Goal: Answer question/provide support: Answer question/provide support

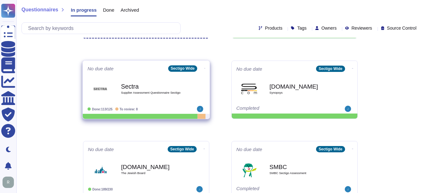
scroll to position [63, 0]
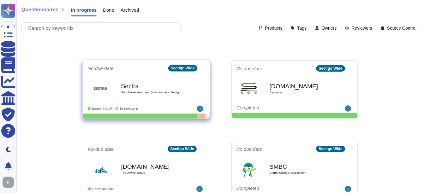
click at [151, 88] on b "Sectra" at bounding box center [153, 86] width 64 height 6
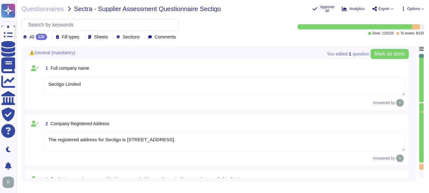
type textarea "Sectigo Limited"
type textarea "The registered address for Sectigo is 8800 E. Raintree Drive, Suite 110, Scotts…"
type textarea "Sectigo provides the following services and products: 1. Digital identity solut…"
type textarea "Sectigo"
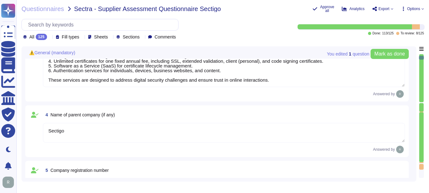
type textarea "The registration number for Sectigo is 04058690."
type textarea "The VAT number is EU372028368. The VAT Registration is also EU372028368. The TA…"
type textarea "Sectigo is a privately held company. It is incorporated in the United Kingdom a…"
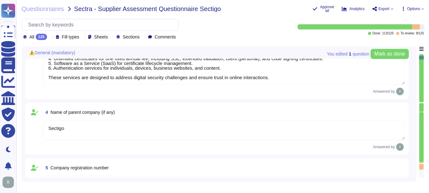
type textarea "The Chief Executive Officer (CEO) is part of Sectigo's executive management tea…"
type textarea "Your enterprise sales representative will share the details."
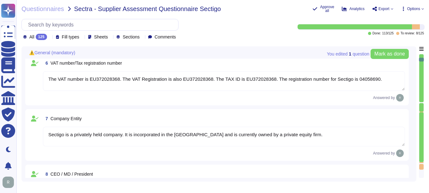
type textarea "Your enterprise sales representative will share the details."
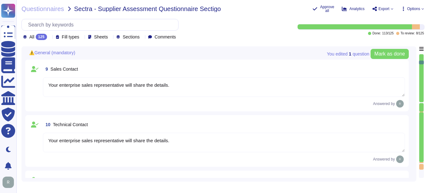
type textarea "Tim Callan - CCO"
type textarea "The Information Security Officer is Jason Scott, who holds the title of Chief I…"
type textarea "The Data Protection Officer (DPO) is Eric Kramer."
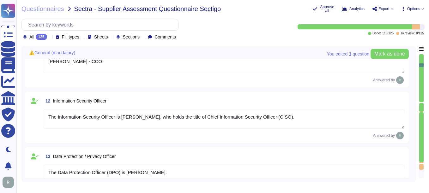
type textarea "Tim Callan - CCO"
type textarea "N/A"
type textarea "Yes, a background check for criminal conviction is performed for all employees,…"
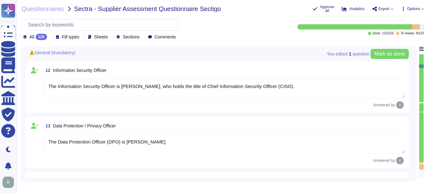
type textarea "Yes, the entire supplier chain is considered. Sectigo and Sectigo both perform …"
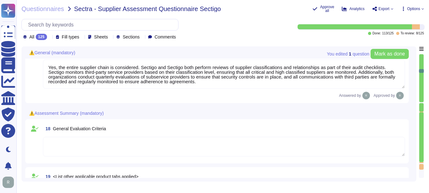
type textarea "No, we do not obtain ISO 9001 certification and have no plans for it. Our organ…"
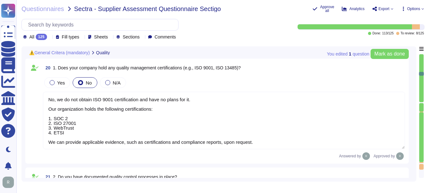
type textarea "Yes, Sectigo has established documented quality control processes as part of ou…"
type textarea "At Sectigo, we welcome any questions or feedback you may have regarding our pro…"
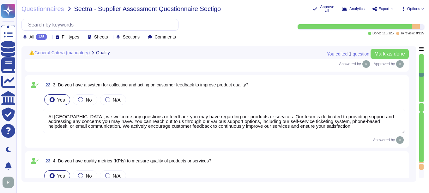
type textarea "We are privately held and we do not share this information."
type textarea "The DUN & BRADSTREET (D&B) Number for Sectigo is 220567130."
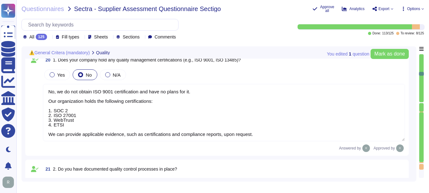
scroll to position [915, 0]
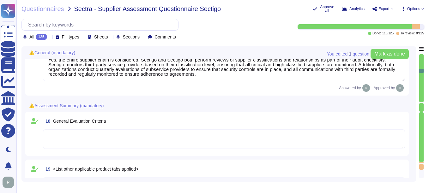
type textarea "N/A"
type textarea "Yes, a background check for criminal conviction is performed for all employees,…"
type textarea "Yes, the entire supplier chain is considered. Sectigo and Sectigo both perform …"
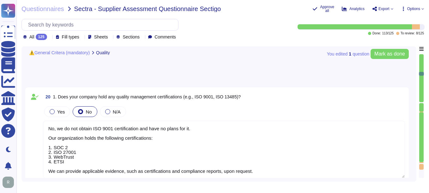
type textarea "At Sectigo, we welcome any questions or feedback you may have regarding our pro…"
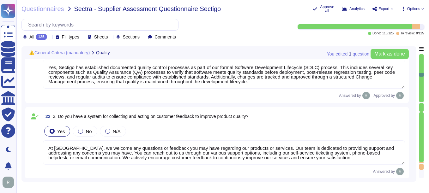
type textarea "We are privately held and we do not share this information."
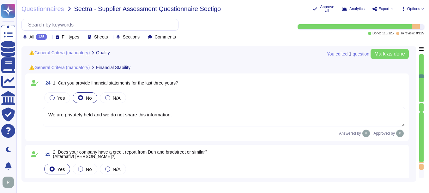
type textarea "The DUN & BRADSTREET (D&B) Number for Sectigo is 220567130."
type textarea "We are privately held and do not share this information."
type textarea "Yes, Sectigo maintains insurance coverage for general liability, cyber insuranc…"
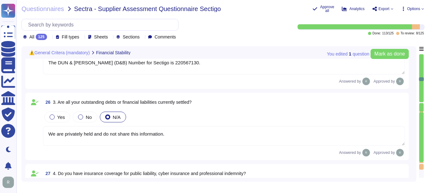
type textarea "We are privately held and do not share this information."
type textarea "Yes, we have undergone compliance audits, including SOC 2, ISO 27001, and WebTr…"
type textarea "Yes, Sectigo has a defined Risk Management process that includes a comprehensiv…"
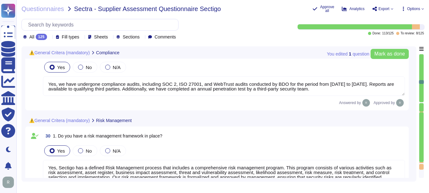
type textarea "Yes, we have a comprehensive contingency plan in place for potential disruption…"
type textarea "Yes, we manage supplier risks by monitoring our third-party service providers b…"
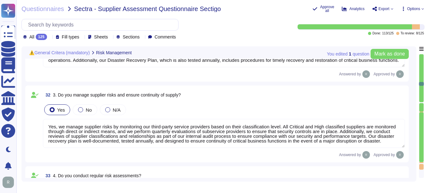
type textarea "Yes, we conduct regular risk assessments. A full risk assessment is performed a…"
type textarea "Yes, Sectigo provides support to handle and resolve customer issues promptly. O…"
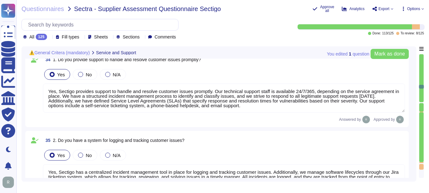
type textarea "Yes, Sectigo has a centralized incident management tool in place for logging an…"
type textarea "We offer CLM (SCM) and digital Certificates. SCM is developed by Sectigo. It is…"
type textarea "No, we have not implemented any new applications, technology solutions, service…"
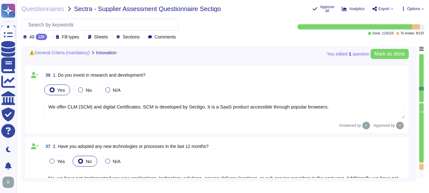
type textarea "Yes, Sectigo has a continuous quality improvement process integrated into our f…"
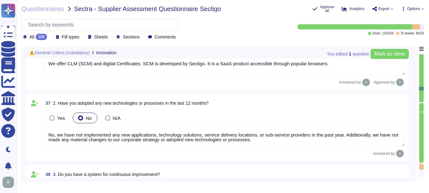
type textarea "Due to our growth in the past years and the competitive market, it is important…"
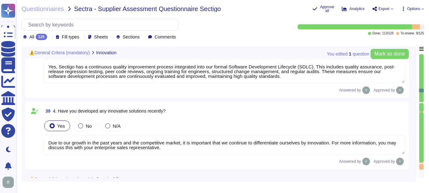
type textarea "Our office in India is LEEDS certified, and our office in Arizona is EcoStar ce…"
type textarea "Yes, Sectigo is committed to an environmental strategy that includes implementi…"
type textarea "Yes, Sectigo has several measures in place to reduce our carbon footprint, incl…"
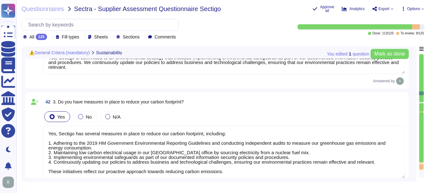
type textarea "Yes, we are committed to ensuring sustainable practices throughout our supply c…"
type textarea "Our company is committed to providing safe working conditions for all employees…"
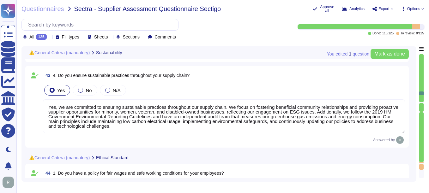
scroll to position [2904, 0]
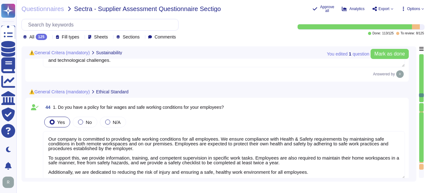
type textarea "Yes, we have documented policies and procedures in place that address the preve…"
type textarea "We undergo extensive internal audits year-round as a WebTrust audited public CA…"
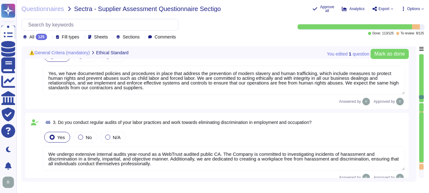
type textarea "Yes, we have a compliance program and a set of policies and procedures in place…"
type textarea "Yes, our organization holds the following information security certifications: …"
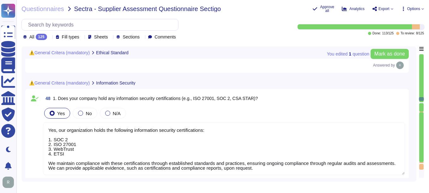
type textarea "Yes, we have documented information security policies that have been approved b…"
type textarea "Yes, we have several measures in place to prevent data breaches, including: 1. …"
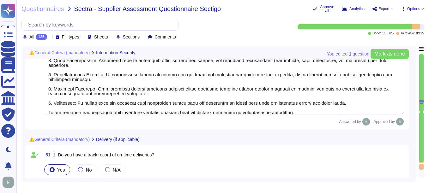
type textarea "Yes, we have a formal Incident Response Plan (IRP) in place that covers all sor…"
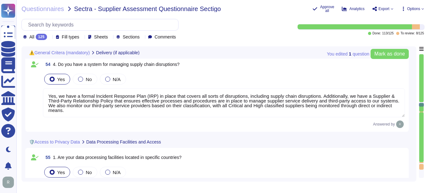
type textarea "Yes, our data processing facilities are located in the United States (Secaucus,…"
type textarea "Only senior staff with trusted privileges may have access to production data. S…"
type textarea "DPIAs are typically conducted in connection with new products and product enhan…"
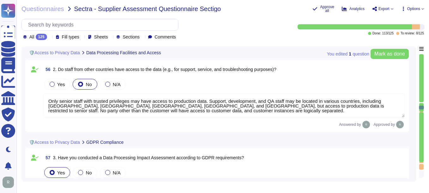
type textarea "Sectigo does not engage sub-processors or subcontractors for the services provi…"
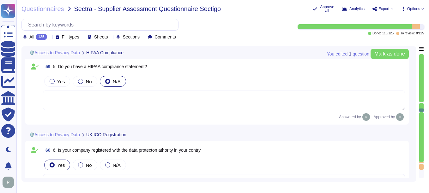
type textarea "Yes, our ICO number is ZA210483, indicating our registration with the data prot…"
type textarea "Yes, our products and services undergo annual penetration testing conducted by …"
type textarea "If yes, explain how (full reports, management summary only, in a meeting, etc.)."
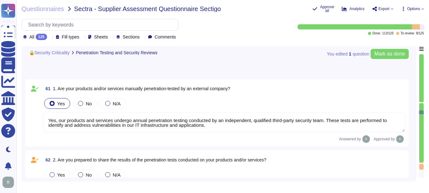
type textarea "Yes, we conduct regular internal security reviews, assessments, and security sc…"
type textarea "No, we do not allow our customers to perform any of the testing, including pene…"
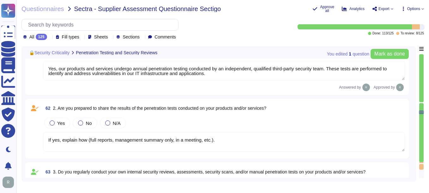
type textarea "Yes, we conduct security patching of our products on a regular basis. High-risk…"
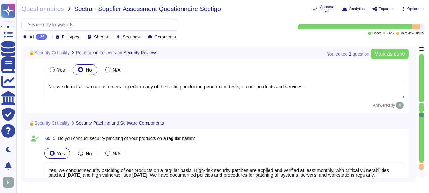
type textarea "Yes, we offer a comprehensive and documented RESTful API that supports various …"
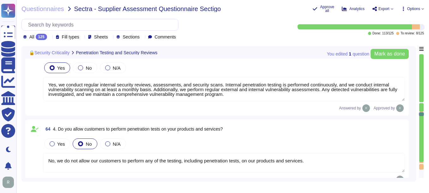
scroll to position [4450, 0]
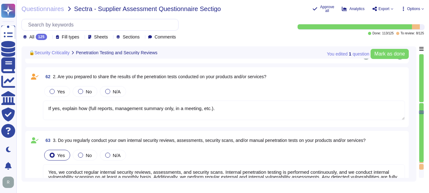
type textarea "Yes, our products and services undergo annual penetration testing conducted by …"
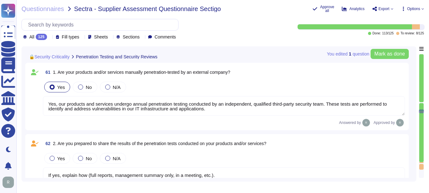
type textarea "Yes, our ICO number is ZA210483, indicating our registration with the data prot…"
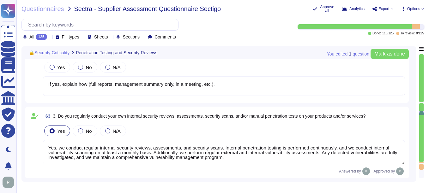
type textarea "Yes, we conduct security patching of our products on a regular basis. High-risk…"
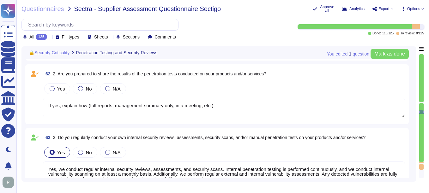
scroll to position [4418, 0]
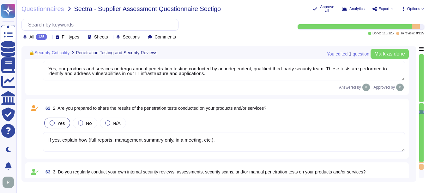
click at [54, 123] on div at bounding box center [52, 123] width 5 height 5
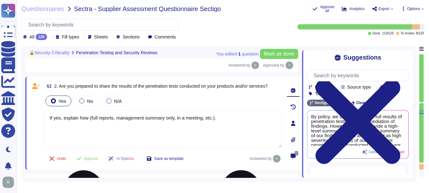
scroll to position [4450, 0]
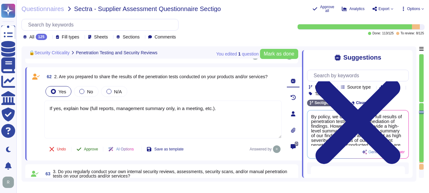
click at [90, 151] on span "Approve" at bounding box center [91, 149] width 14 height 4
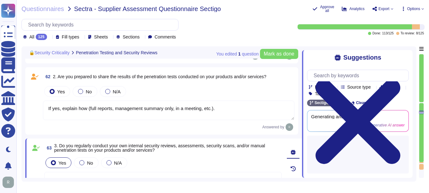
type textarea "Yes, we conduct security patching of our products on a regular basis. High-risk…"
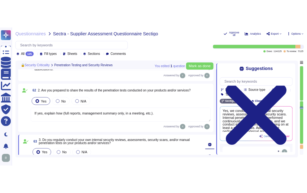
scroll to position [4428, 0]
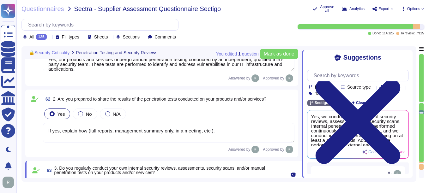
drag, startPoint x: 58, startPoint y: 98, endPoint x: 288, endPoint y: 103, distance: 229.8
click at [288, 103] on div "62 2. Are you prepared to share the results of the penetration tests conducted …" at bounding box center [168, 98] width 251 height 11
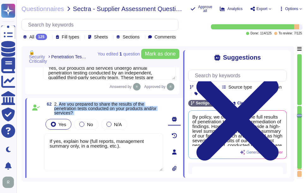
drag, startPoint x: 60, startPoint y: 103, endPoint x: 78, endPoint y: 116, distance: 22.3
click at [78, 116] on div "62 2. Are you prepared to share the results of the penetration tests conducted …" at bounding box center [96, 152] width 133 height 100
click at [74, 114] on span "2. Are you prepared to share the results of the penetration tests conducted on …" at bounding box center [108, 108] width 109 height 13
drag, startPoint x: 72, startPoint y: 113, endPoint x: 60, endPoint y: 105, distance: 15.1
click at [60, 105] on span "2. Are you prepared to share the results of the penetration tests conducted on …" at bounding box center [105, 109] width 102 height 14
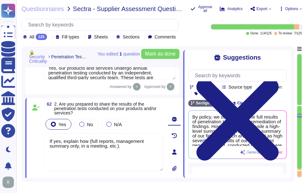
drag, startPoint x: 130, startPoint y: 147, endPoint x: 39, endPoint y: 139, distance: 91.6
click at [39, 139] on div "62 2. Are you prepared to share the results of the penetration tests conducted …" at bounding box center [96, 152] width 133 height 100
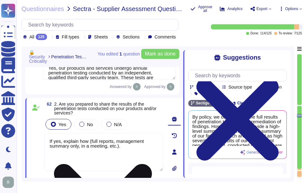
paste textarea "By policy, we do not share the full results of penetration tests and the remedi…"
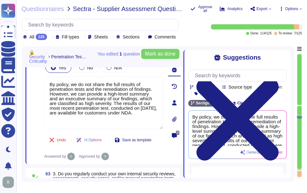
scroll to position [4495, 0]
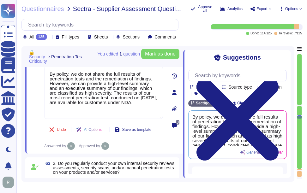
type textarea "By policy, we do not share the full results of penetration tests and the remedi…"
click at [147, 149] on div "Undo AI Options Save as template Answered by Approved by" at bounding box center [103, 136] width 119 height 28
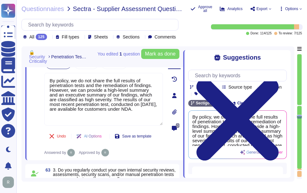
click at [287, 56] on div "Suggestions Products Source type Section Tags Sectigo Wide Clear filters By pol…" at bounding box center [236, 114] width 107 height 128
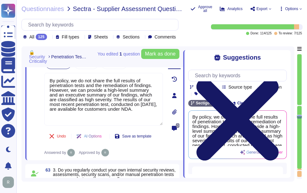
click at [282, 55] on icon at bounding box center [237, 119] width 98 height 131
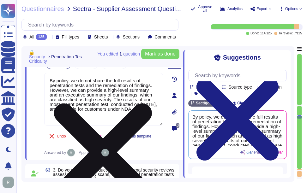
scroll to position [0, 0]
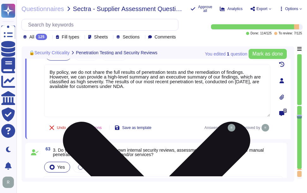
type textarea "Yes, we conduct security patching of our products on a regular basis. High-risk…"
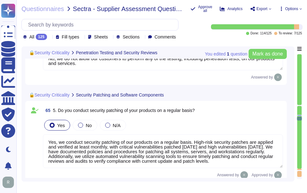
type textarea "Yes, we offer a comprehensive and documented RESTful API that supports various …"
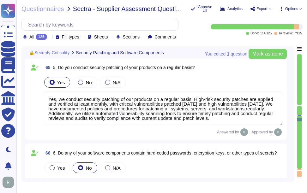
type textarea "Yes, password-based authentication is used. Passwords must meet specific comple…"
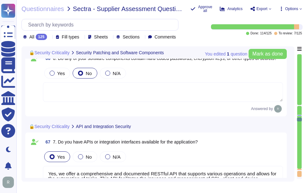
type textarea "Yes, SCM utilizes multi-factor authentication (MFA) for client accounts. MFA is…"
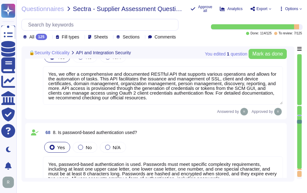
type textarea "Yes, we utilize encryption in transit using secure protocols such as TLS 1.2 or…"
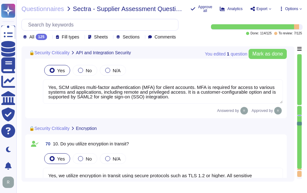
type textarea "Yes, we utilize encryption at rest. All customer data, including backups, is en…"
type textarea "Yes, all security events, including authentication events, SSH session commands…"
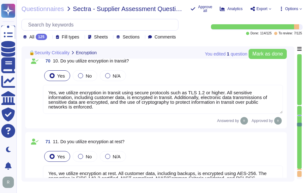
type textarea "The audit log can be downloaded from Sectigo SCM. There is an Audit API to inte…"
type textarea "Audit logs are protected against deletion and manipulation through several key …"
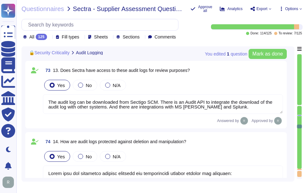
type textarea "No. Our SCM is a SaaS product accessible through popular browsers. The Applicat…"
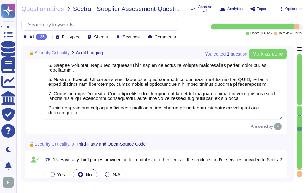
type textarea "Yes, we use open-source software and libraries in our products and services. We…"
type textarea "Sectigo has established a comprehensive vulnerability management program to add…"
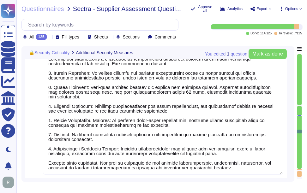
type textarea "Sectigo implements a comprehensive range of security measures, including: 1. Pa…"
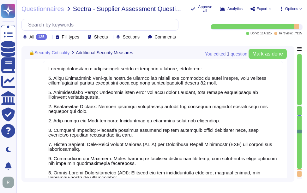
scroll to position [6041, 0]
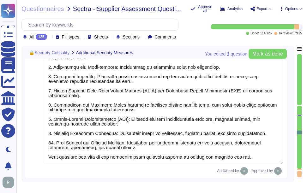
type textarea "Our organization is ISO 27001 certified."
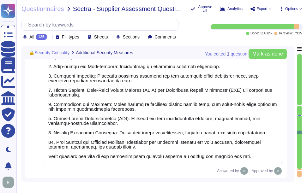
type textarea "Yes, we have SOC 2 Type 2 reports available. Access to the SOC 2 Type 2 report …"
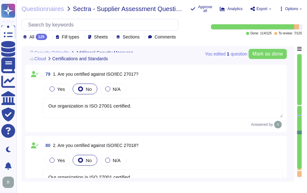
type textarea "Yes, we conform to the ISO 27001 standard security framework, along with other …"
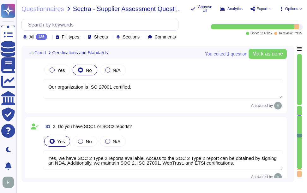
type textarea "Yes, we have a comprehensive backup strategy implemented. This includes continu…"
type textarea "Yes, access to Sectigo's data is protected and managed through several key meas…"
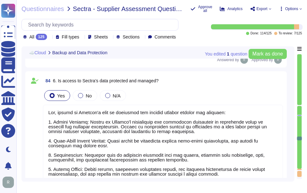
type textarea "Yes, we achieve tenant isolation in a shared environment through a multi-tenant…"
type textarea "Yes, we protect the network against malicious activities through several measur…"
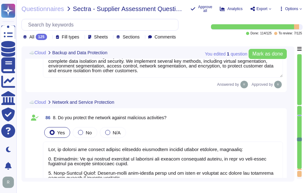
type textarea "Yes, we guarantee a 99.5% uptime for Supply Chain Management (SCM) services and…"
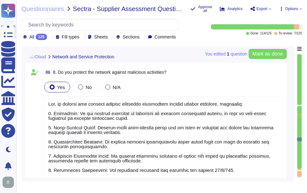
scroll to position [6925, 0]
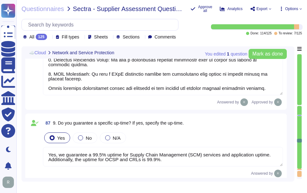
type textarea "Yes, our organization has defined a Recovery Point Objective (RPO) for all syst…"
type textarea "Yes, our organization has defined a Recovery Time Objective (RTO) for the appli…"
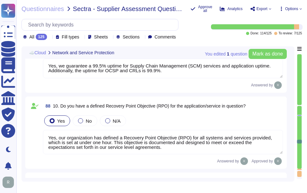
type textarea "Yes, we have a formal Change Management process that is documented, approved by…"
type textarea "Yes, we conduct capacity management to ensure a stable service. Our capacity ma…"
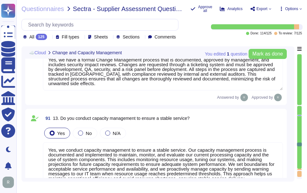
type textarea "Yes, we have separate development, testing, and production environments. These …"
type textarea "Yes, we have developed secure configurations for hardware and software, which i…"
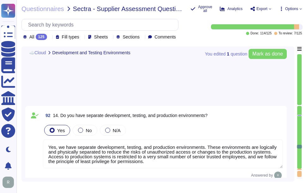
type textarea "Yes, we monitor performance aspects of the service using monitoring tools and a…"
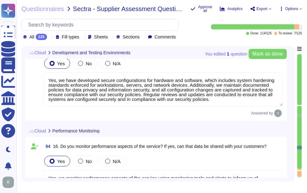
type textarea "Sectigo has established a comprehensive vulnerability management program to add…"
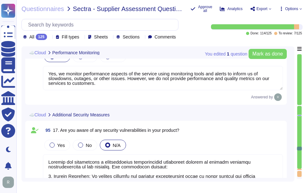
type textarea "Sectigo implements several additional security measures to enhance our security…"
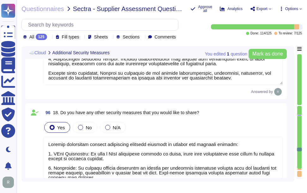
type textarea "Yes, the data centers are staffed 24/7 by security personnel, including securit…"
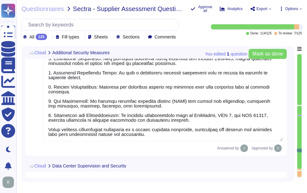
type textarea "We use colocation centers from Equinix and TeleData. Our production infrastruct…"
type textarea "Yes, we have implemented security controls to protect the physical perimeter, w…"
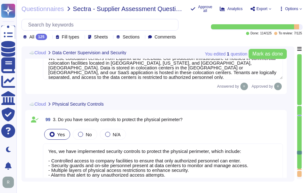
type textarea "Yes, we have physical entry controls in place, which include: - Controlled acce…"
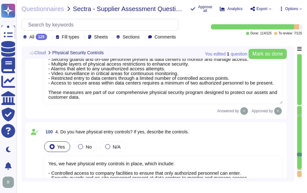
type textarea "Yes. Physical security measures are in place for data centers, including contro…"
type textarea "Yes, our organization has implemented several measures to protect our key infra…"
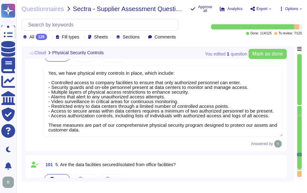
type textarea "Yes, the delivery and loading areas are isolated from the information processin…"
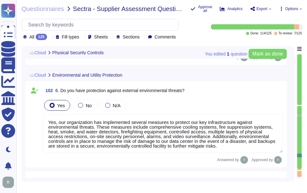
type textarea "Yes, the processing facilities are protected from power failures and other disr…"
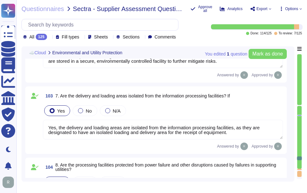
type textarea "Yes, we ensure secure disposal of equipment containing storage media. All equip…"
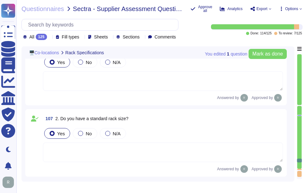
type textarea "No party other than the customer will have access to customer data, and custome…"
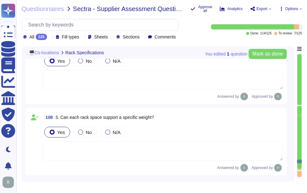
type textarea "No current and future occupancy plans for the location beyond this date."
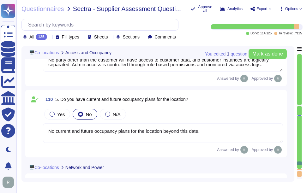
type textarea "Yes, the data center can operate at full capacity for Sectra in the case of an …"
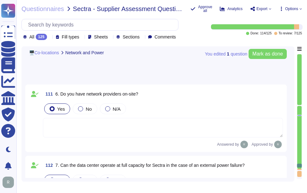
type textarea "Yes, the data centers are staffed 24/7 by security personnel, including securit…"
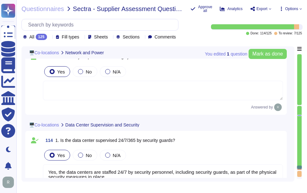
type textarea "If yes, describe the controls."
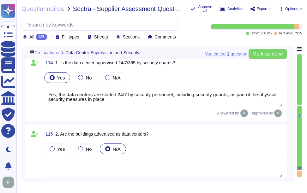
type textarea "If yes, describe how."
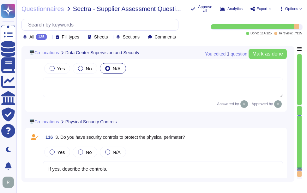
scroll to position [9513, 0]
type textarea "If yes, describe the protection measures."
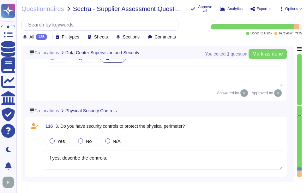
drag, startPoint x: 60, startPoint y: 125, endPoint x: 208, endPoint y: 123, distance: 148.0
click at [208, 123] on div "116 3. Do you have security controls to protect the physical perimeter?" at bounding box center [163, 126] width 240 height 11
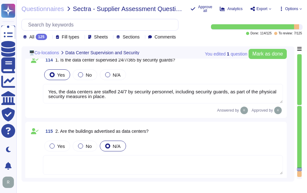
scroll to position [9418, 0]
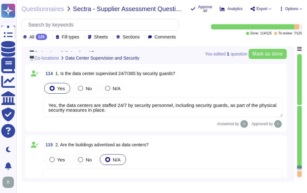
type textarea "Yes, the data center can operate at full capacity for Sectra in the case of an …"
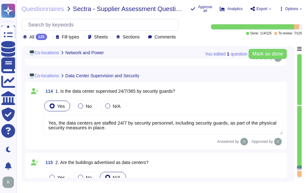
scroll to position [9387, 0]
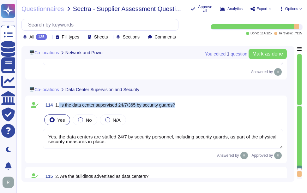
drag, startPoint x: 59, startPoint y: 105, endPoint x: 190, endPoint y: 105, distance: 131.3
click at [190, 105] on div "114 1. Is the data center supervised 24/7/365 by security guards?" at bounding box center [163, 104] width 240 height 11
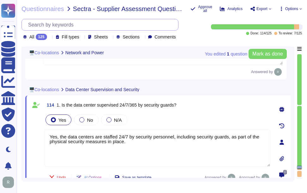
click at [43, 26] on input "text" at bounding box center [101, 24] width 153 height 11
paste input "By policy, we do not share the full results of penetration tests and the remedi…"
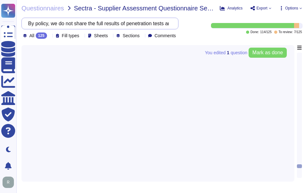
scroll to position [0, 0]
type input "By policy, we do not share the full results of penetration tests and the remedi…"
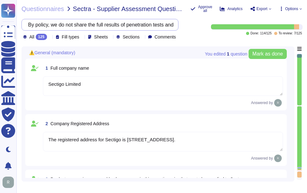
type textarea "Sectigo Limited"
type textarea "The registered address for Sectigo is 8800 E. Raintree Drive, Suite 110, Scotts…"
type textarea "Sectigo provides the following services and products: 1. Digital identity solut…"
type textarea "Sectigo"
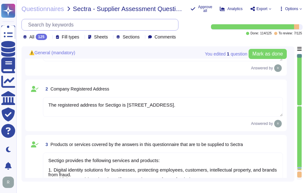
type textarea "The registration number for Sectigo is 04058690."
type textarea "The VAT number is EU372028368. The VAT Registration is also EU372028368. The TA…"
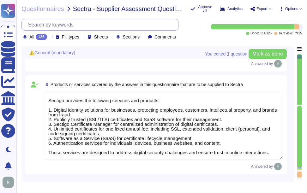
scroll to position [1, 0]
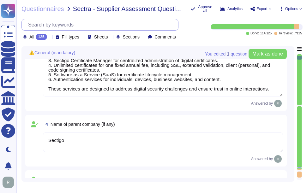
type textarea "Sectigo is a privately held company. It is incorporated in the United Kingdom a…"
type textarea "The Chief Executive Officer (CEO) is part of Sectigo's executive management tea…"
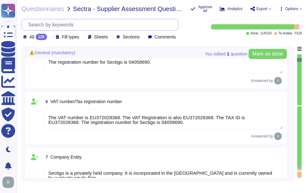
type textarea "Your enterprise sales representative will share the details."
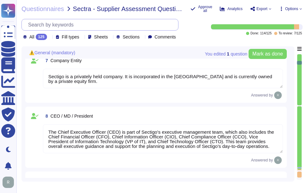
type textarea "Tim Callan - CCO"
type textarea "The Information Security Officer is Jason Scott, who holds the title of Chief I…"
type textarea "The Data Protection Officer (DPO) is Eric Kramer."
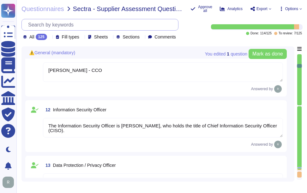
type textarea "Tim Callan - CCO"
type textarea "N/A"
type textarea "Yes, a background check for criminal conviction is performed for all employees,…"
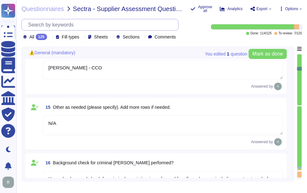
type textarea "Yes, the entire supplier chain is considered. Sectigo and Sectigo both perform …"
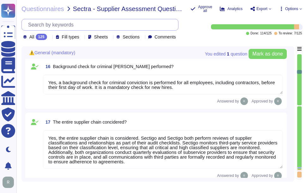
type textarea "No, we do not obtain ISO 9001 certification and have no plans for it. Our organ…"
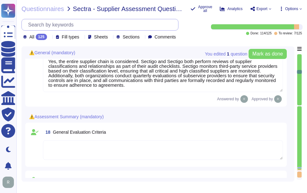
type textarea "Yes, Sectigo has established documented quality control processes as part of ou…"
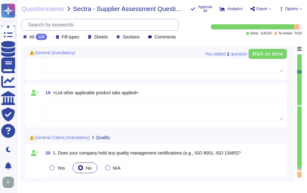
scroll to position [1073, 0]
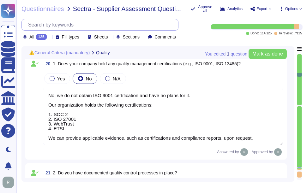
type textarea "At Sectigo, we welcome any questions or feedback you may have regarding our pro…"
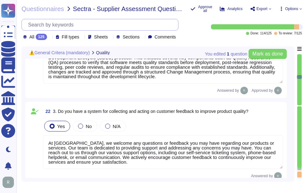
type textarea "We are privately held and we do not share this information."
type textarea "The DUN & BRADSTREET (D&B) Number for Sectigo is 220567130."
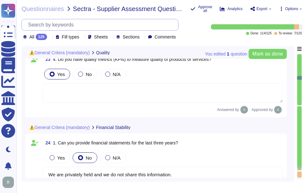
type textarea "We are privately held and do not share this information."
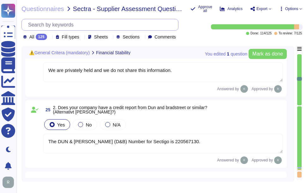
type textarea "Yes, Sectigo maintains insurance coverage for general liability, cyber insuranc…"
type textarea "We are privately held and do not share this information."
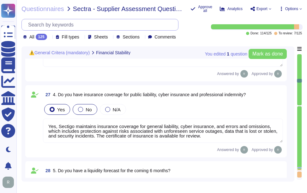
type textarea "Yes, we have undergone compliance audits, including SOC 2, ISO 27001, and WebTr…"
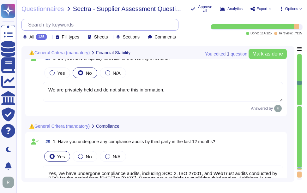
type textarea "Yes, Sectigo has a defined Risk Management process that includes a comprehensiv…"
type textarea "Yes, we have a comprehensive contingency plan in place for potential disruption…"
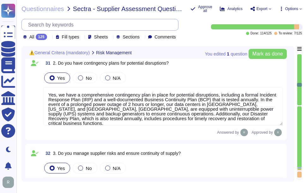
type textarea "Yes, we manage supplier risks by monitoring our third-party service providers b…"
type textarea "Yes, we conduct regular risk assessments. A full risk assessment is performed a…"
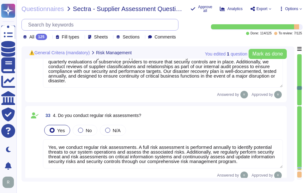
type textarea "Yes, Sectigo provides support to handle and resolve customer issues promptly. O…"
type textarea "Yes, Sectigo has a centralized incident management tool in place for logging an…"
type textarea "We offer CLM (SCM) and digital Certificates. SCM is developed by Sectigo. It is…"
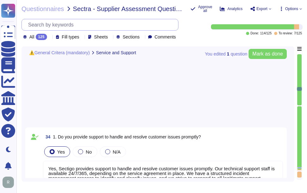
type textarea "No, we have not implemented any new applications, technology solutions, service…"
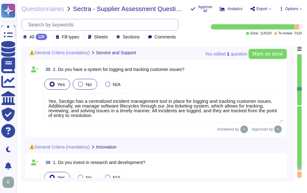
type textarea "Yes, Sectigo has a continuous quality improvement process integrated into our f…"
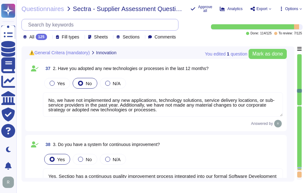
type textarea "Due to our growth in the past years and the competitive market, it is important…"
type textarea "Our office in India is LEEDS certified, and our office in Arizona is EcoStar ce…"
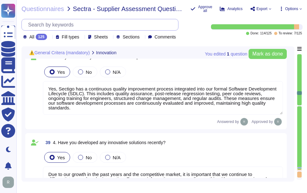
type textarea "Yes, Sectigo is committed to an environmental strategy that includes implementi…"
type textarea "Yes, Sectigo has several measures in place to reduce our carbon footprint, incl…"
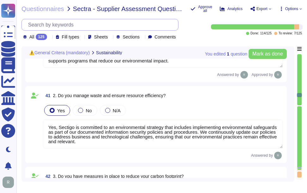
type textarea "Yes, we are committed to ensuring sustainable practices throughout our supply c…"
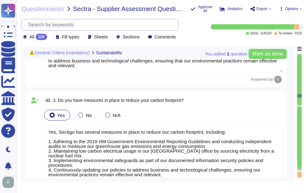
type textarea "Our company is committed to providing safe working conditions for all employees…"
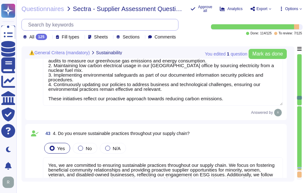
type textarea "Yes, we have documented policies and procedures in place that address the preve…"
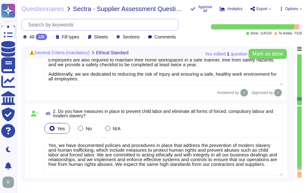
type textarea "We undergo extensive internal audits year-round as a WebTrust audited public CA…"
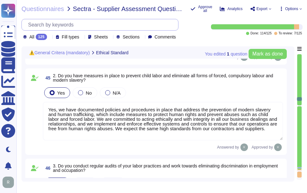
type textarea "Yes, we have a compliance program and a set of policies and procedures in place…"
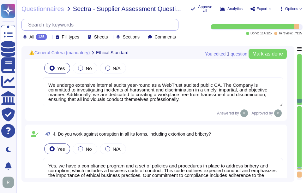
type textarea "Yes, our organization holds the following information security certifications: …"
type textarea "Yes, we have documented information security policies that have been approved b…"
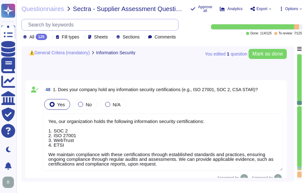
type textarea "Yes, we have several measures in place to prevent data breaches, including: 1. …"
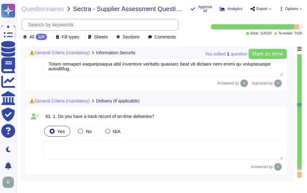
type textarea "Yes, we have a formal Incident Response Plan (IRP) in place that covers all sor…"
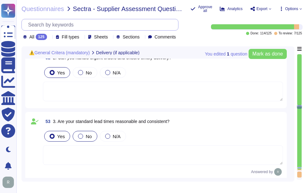
type textarea "Yes, our data processing facilities are located in the United States (Secaucus,…"
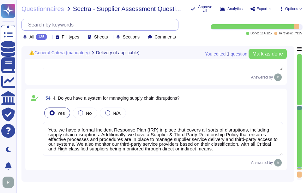
type textarea "Only senior staff with trusted privileges may have access to production data. S…"
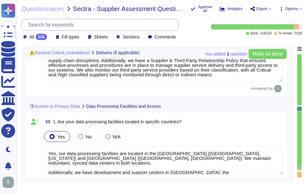
type textarea "DPIAs are typically conducted in connection with new products and product enhan…"
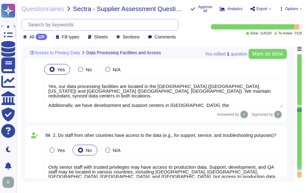
type textarea "Sectigo does not engage sub-processors or subcontractors for the services provi…"
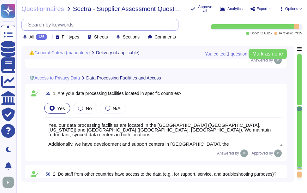
scroll to position [4103, 0]
type textarea "Yes, we have a formal Incident Response Plan (IRP) in place that covers all sor…"
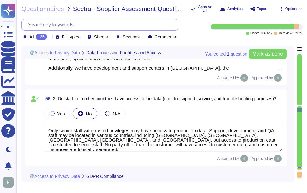
type textarea "Sectigo does not engage sub-processors or subcontractors for the services provi…"
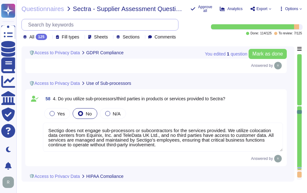
type textarea "Yes, our ICO number is ZA210483, indicating our registration with the data prot…"
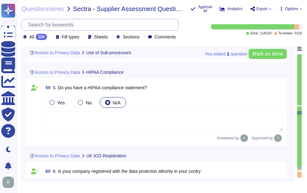
type textarea "Yes, our products and services undergo annual penetration testing conducted by …"
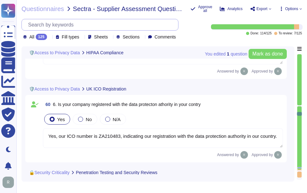
type textarea "By policy, we do not share the full results of penetration tests and the remedi…"
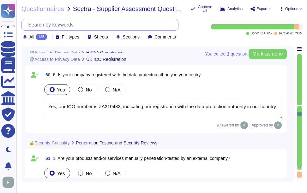
scroll to position [4576, 0]
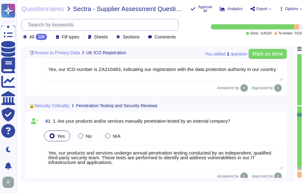
type textarea "Yes, we conduct regular internal security reviews, assessments, and security sc…"
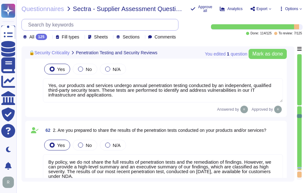
type textarea "No, we do not allow our customers to perform any of the testing, including pene…"
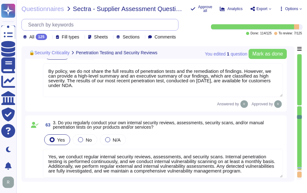
scroll to position [4734, 0]
type textarea "Yes, we conduct security patching of our products on a regular basis. High-risk…"
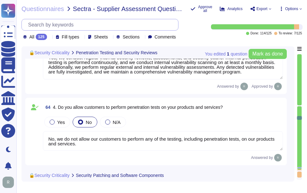
scroll to position [1, 0]
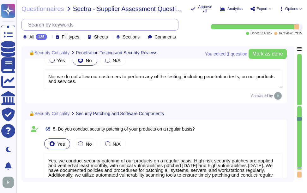
type textarea "Yes, we offer a comprehensive and documented RESTful API that supports various …"
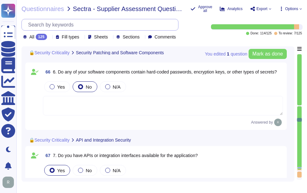
type textarea "Yes, password-based authentication is used. Passwords must meet specific comple…"
type textarea "Yes, SCM utilizes multi-factor authentication (MFA) for client accounts. MFA is…"
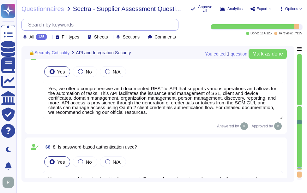
type textarea "Yes, we utilize encryption in transit using secure protocols such as TLS 1.2 or…"
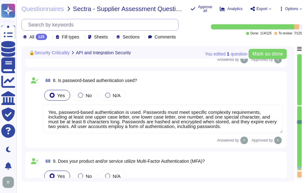
type textarea "Yes, we utilize encryption at rest. All customer data, including backups, is en…"
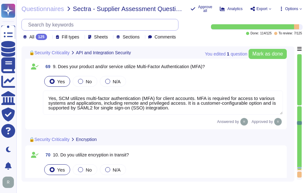
type textarea "Yes, all security events, including authentication events, SSH session commands…"
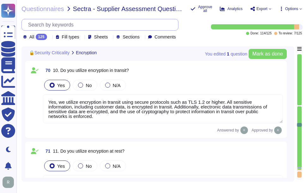
type textarea "The audit log can be downloaded from Sectigo SCM. There is an Audit API to inte…"
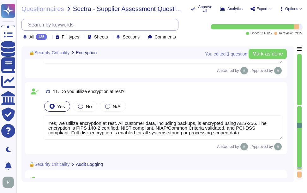
type textarea "Audit logs are protected against deletion and manipulation through several key …"
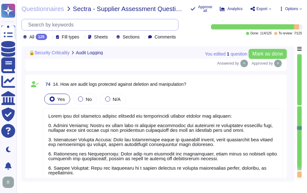
scroll to position [5649, 0]
type textarea "No. Our SCM is a SaaS product accessible through popular browsers. The Applicat…"
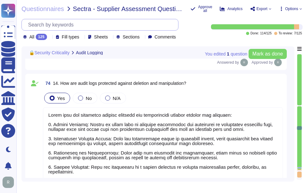
scroll to position [1, 0]
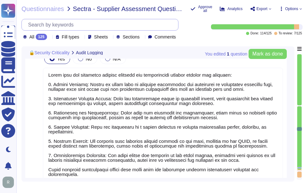
type textarea "Yes, we use open-source software and libraries in our products and services. We…"
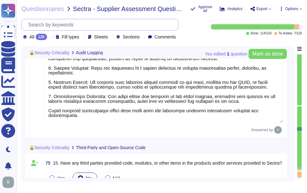
type textarea "Sectigo has established a comprehensive vulnerability management program to add…"
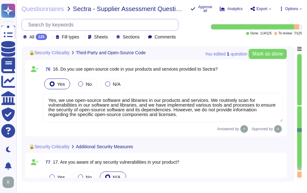
type textarea "Sectigo implements a comprehensive range of security measures, including: 1. Pa…"
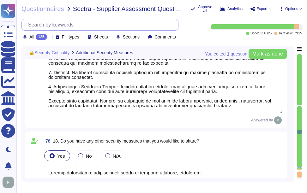
scroll to position [6154, 0]
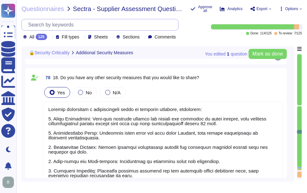
type textarea "Our organization is ISO 27001 certified."
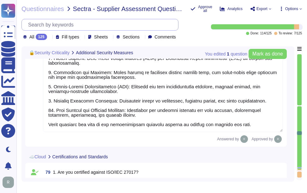
type textarea "Our organization is ISO 27001 certified."
type textarea "Yes, we have SOC 2 Type 2 reports available. Access to the SOC 2 Type 2 report …"
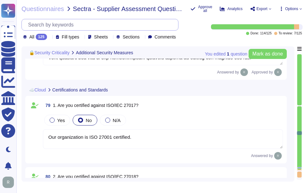
type textarea "Yes, we conform to the ISO 27001 standard security framework, along with other …"
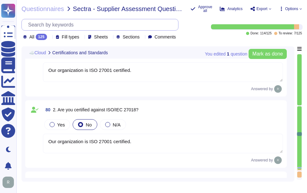
type textarea "Yes, we have a comprehensive backup strategy implemented. This includes continu…"
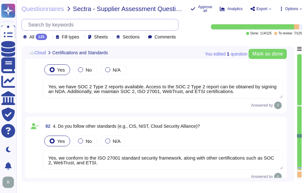
type textarea "Yes, access to Sectigo's data is protected and managed through several key meas…"
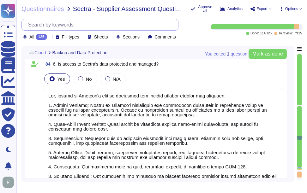
type textarea "Yes, we achieve tenant isolation in a shared environment through a multi-tenant…"
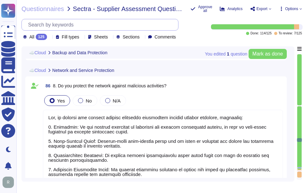
scroll to position [0, 0]
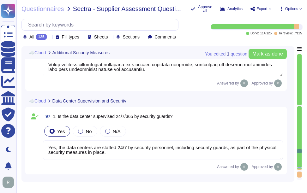
drag, startPoint x: 49, startPoint y: 147, endPoint x: 147, endPoint y: 156, distance: 98.5
click at [147, 156] on textarea "Yes, the data centers are staffed 24/7 by security personnel, including securit…" at bounding box center [163, 150] width 240 height 20
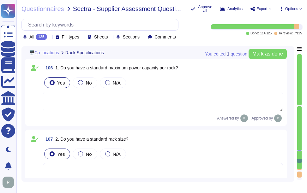
scroll to position [9026, 0]
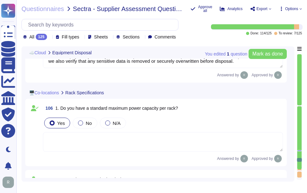
click at [77, 140] on textarea at bounding box center [163, 142] width 240 height 20
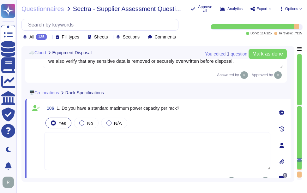
drag, startPoint x: 62, startPoint y: 107, endPoint x: 207, endPoint y: 112, distance: 145.6
click at [207, 112] on div "106 1. Do you have a standard maximum power capacity per rack?" at bounding box center [157, 108] width 226 height 11
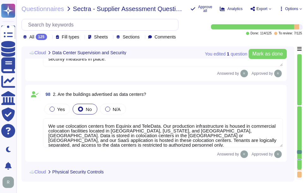
scroll to position [1, 0]
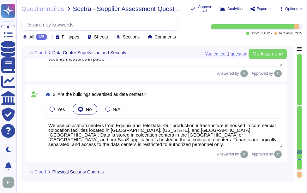
drag, startPoint x: 48, startPoint y: 126, endPoint x: 254, endPoint y: 144, distance: 206.2
click at [254, 144] on textarea "We use colocation centers from Equinix and TeleData. Our production infrastruct…" at bounding box center [163, 132] width 240 height 29
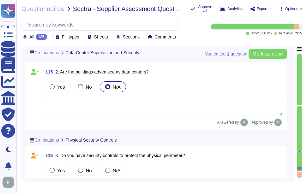
scroll to position [9684, 0]
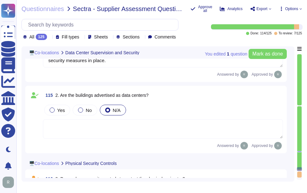
click at [65, 129] on textarea at bounding box center [163, 129] width 240 height 20
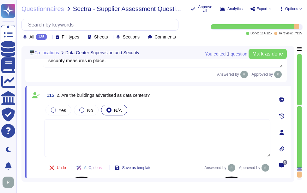
paste textarea "We use colocation centers from Equinix and TeleData. Our production infrastruct…"
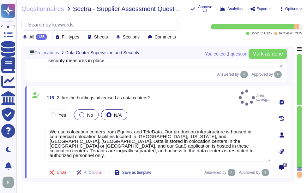
click at [81, 112] on div at bounding box center [81, 114] width 5 height 5
click at [82, 112] on div at bounding box center [81, 114] width 5 height 5
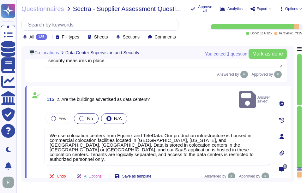
click at [83, 116] on div at bounding box center [81, 118] width 5 height 5
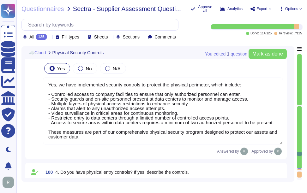
scroll to position [8405, 0]
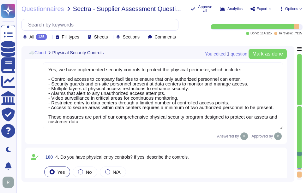
drag, startPoint x: 47, startPoint y: 70, endPoint x: 98, endPoint y: 121, distance: 71.9
click at [98, 121] on textarea "Yes, we have implemented security controls to protect the physical perimeter, w…" at bounding box center [163, 95] width 240 height 67
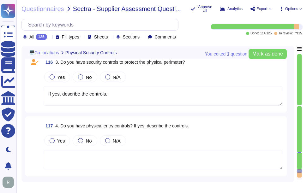
scroll to position [9762, 0]
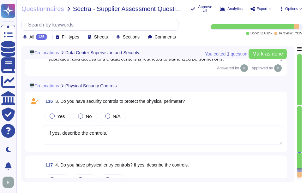
drag, startPoint x: 113, startPoint y: 131, endPoint x: 37, endPoint y: 131, distance: 75.7
click at [37, 131] on div "116 3. Do you have security controls to protect the physical perimeter? Yes No …" at bounding box center [156, 122] width 254 height 52
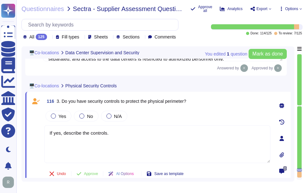
paste textarea "Yes, we have implemented security controls to protect the physical perimeter, w…"
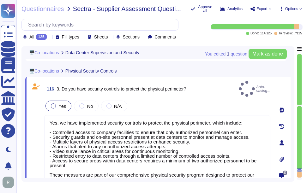
click at [52, 104] on div at bounding box center [53, 106] width 5 height 5
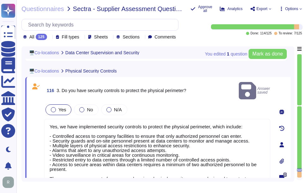
click at [53, 107] on div at bounding box center [53, 109] width 5 height 5
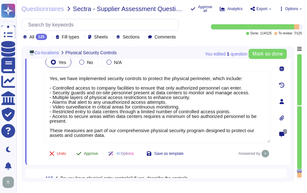
click at [91, 154] on span "Approve" at bounding box center [91, 154] width 14 height 4
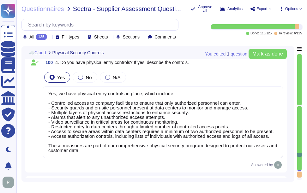
scroll to position [8511, 0]
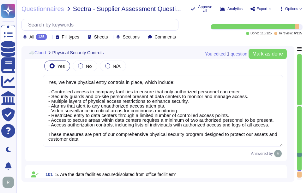
drag, startPoint x: 49, startPoint y: 82, endPoint x: 94, endPoint y: 139, distance: 73.0
click at [94, 139] on textarea "Yes, we have physical entry controls in place, which include: - Controlled acce…" at bounding box center [163, 111] width 240 height 72
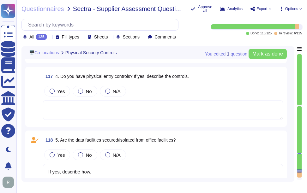
scroll to position [9900, 0]
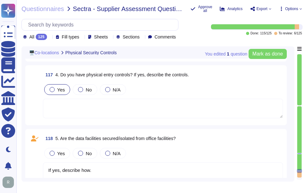
click at [53, 90] on div at bounding box center [52, 89] width 5 height 5
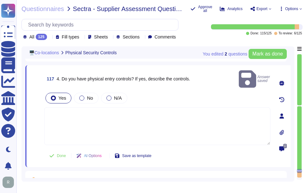
click at [55, 107] on textarea at bounding box center [157, 126] width 226 height 38
paste textarea "Yes, we have physical entry controls in place, which include: - Controlled acce…"
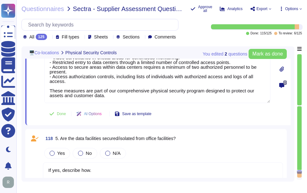
scroll to position [9994, 0]
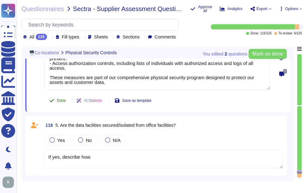
click at [62, 99] on span "Done" at bounding box center [61, 101] width 9 height 4
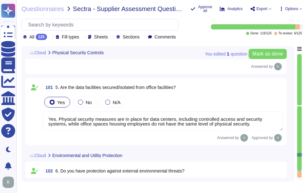
scroll to position [1, 0]
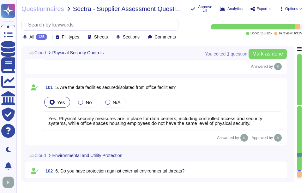
drag, startPoint x: 48, startPoint y: 119, endPoint x: 270, endPoint y: 126, distance: 221.3
click at [270, 126] on textarea "Yes. Physical security measures are in place for data centers, including contro…" at bounding box center [163, 121] width 240 height 20
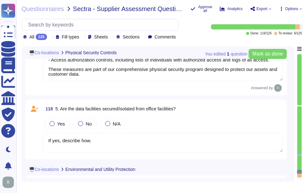
scroll to position [10050, 0]
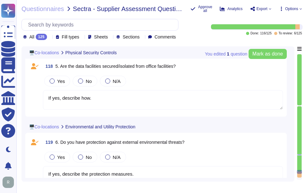
drag, startPoint x: 48, startPoint y: 98, endPoint x: 121, endPoint y: 98, distance: 72.6
click at [121, 98] on textarea "If yes, describe how." at bounding box center [163, 100] width 240 height 20
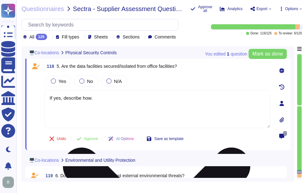
paste textarea "Yes. Physical security measures are in place for data centers, including contro…"
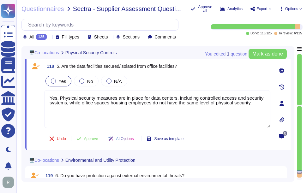
click at [53, 80] on div at bounding box center [53, 81] width 5 height 5
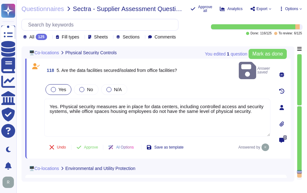
click at [55, 87] on div at bounding box center [53, 89] width 5 height 5
click at [90, 145] on span "Approve" at bounding box center [91, 147] width 14 height 4
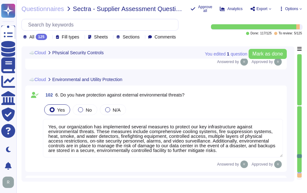
scroll to position [1, 0]
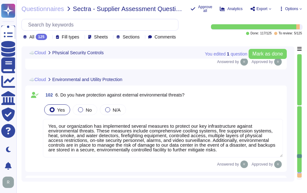
drag, startPoint x: 49, startPoint y: 126, endPoint x: 239, endPoint y: 151, distance: 191.9
click at [239, 151] on textarea "Yes, our organization has implemented several measures to protect our key infra…" at bounding box center [163, 138] width 240 height 39
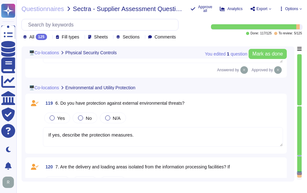
scroll to position [10095, 0]
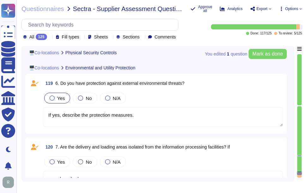
click at [52, 98] on div at bounding box center [52, 98] width 5 height 5
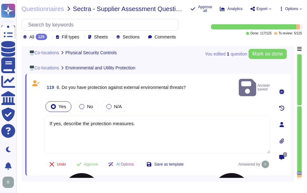
drag, startPoint x: 50, startPoint y: 116, endPoint x: 174, endPoint y: 119, distance: 123.8
click at [174, 119] on textarea "If yes, describe the protection measures." at bounding box center [157, 135] width 226 height 38
paste textarea "Yes, our organization has implemented several measures to protect our key infra…"
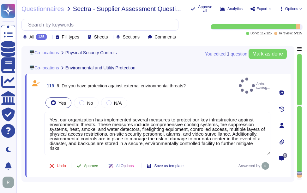
click at [97, 164] on span "Approve" at bounding box center [91, 166] width 14 height 4
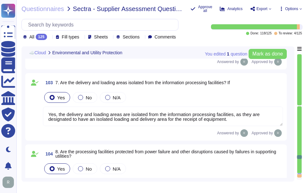
scroll to position [1, 0]
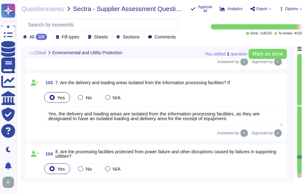
drag, startPoint x: 49, startPoint y: 113, endPoint x: 245, endPoint y: 122, distance: 196.2
click at [245, 122] on textarea "Yes, the delivery and loading areas are isolated from the information processin…" at bounding box center [163, 117] width 240 height 20
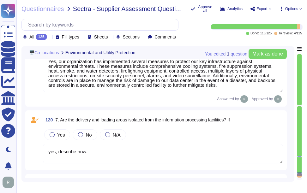
scroll to position [10154, 0]
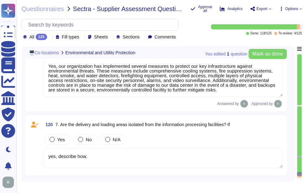
drag, startPoint x: 49, startPoint y: 157, endPoint x: 100, endPoint y: 158, distance: 51.5
click at [100, 158] on textarea "yes, describe how." at bounding box center [163, 159] width 240 height 20
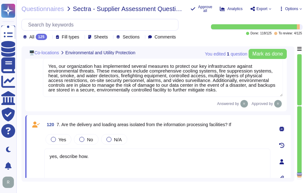
paste textarea "Yes, the delivery and loading areas are isolated from the information processin…"
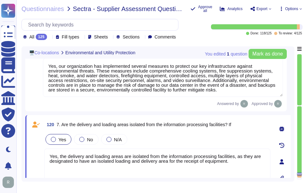
click at [53, 141] on div at bounding box center [53, 139] width 5 height 5
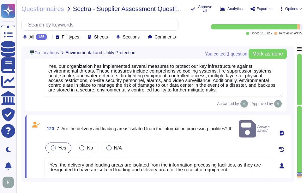
click at [52, 145] on div at bounding box center [53, 147] width 5 height 5
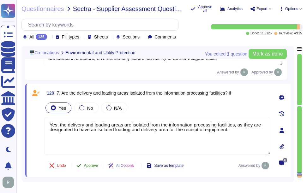
click at [89, 164] on span "Approve" at bounding box center [91, 166] width 14 height 4
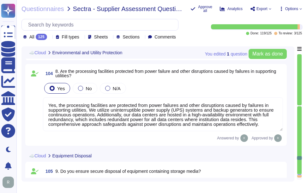
scroll to position [1, 0]
drag, startPoint x: 49, startPoint y: 105, endPoint x: 268, endPoint y: 126, distance: 220.6
click at [268, 126] on textarea "Yes, the processing facilities are protected from power failures and other disr…" at bounding box center [163, 115] width 240 height 34
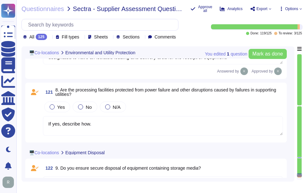
scroll to position [10235, 0]
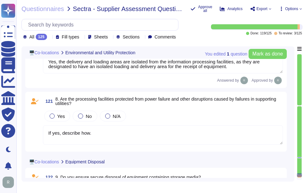
drag, startPoint x: 50, startPoint y: 133, endPoint x: 120, endPoint y: 133, distance: 70.1
click at [120, 133] on textarea "If yes, describe how." at bounding box center [163, 135] width 240 height 20
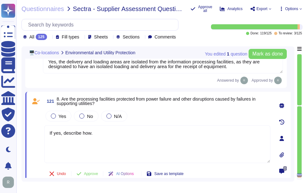
paste textarea "Yes, the processing facilities are protected from power failures and other disr…"
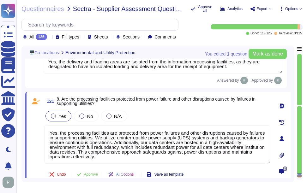
click at [53, 116] on div at bounding box center [53, 116] width 5 height 5
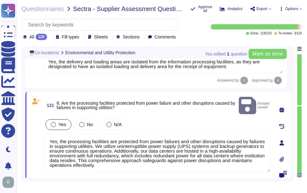
click at [55, 122] on div at bounding box center [53, 124] width 5 height 5
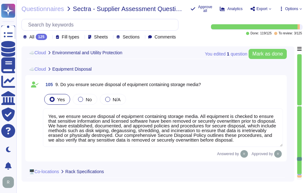
scroll to position [1, 0]
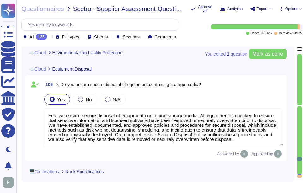
drag, startPoint x: 49, startPoint y: 116, endPoint x: 278, endPoint y: 140, distance: 230.7
click at [278, 140] on textarea "Yes, we ensure secure disposal of equipment containing storage media. All equip…" at bounding box center [163, 128] width 240 height 39
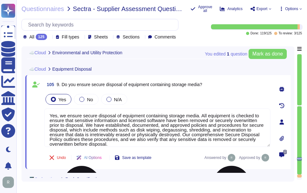
click at [72, 119] on textarea "Yes, we ensure secure disposal of equipment containing storage media. All equip…" at bounding box center [157, 128] width 226 height 39
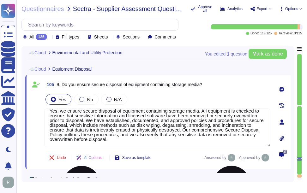
drag, startPoint x: 49, startPoint y: 114, endPoint x: 173, endPoint y: 146, distance: 127.8
click at [173, 146] on textarea "Yes, we ensure secure disposal of equipment containing storage media. All equip…" at bounding box center [157, 128] width 226 height 39
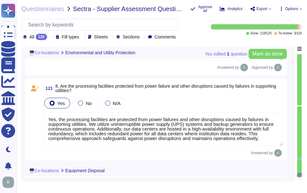
scroll to position [10255, 0]
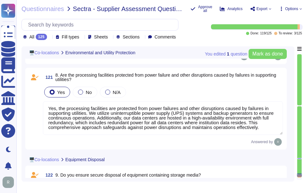
click at [112, 126] on textarea "Yes, the processing facilities are protected from power failures and other disr…" at bounding box center [163, 118] width 240 height 34
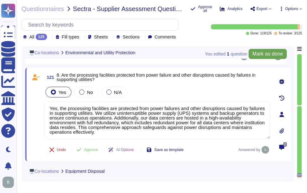
click at [268, 53] on span "Mark as done" at bounding box center [267, 53] width 31 height 5
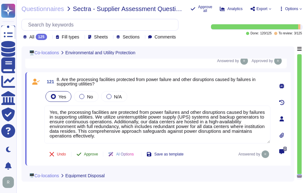
scroll to position [10286, 0]
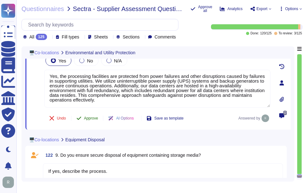
click at [91, 118] on span "Approve" at bounding box center [91, 118] width 14 height 4
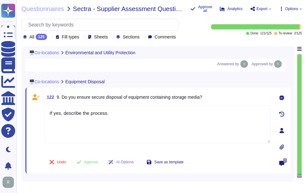
scroll to position [10350, 0]
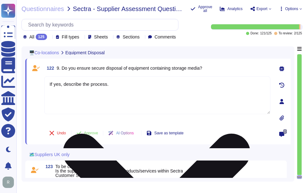
drag, startPoint x: 117, startPoint y: 88, endPoint x: 47, endPoint y: 88, distance: 69.8
click at [47, 88] on textarea "If yes, describe the process." at bounding box center [157, 95] width 226 height 38
paste textarea "Yes, we ensure secure disposal of equipment containing storage media. All equip…"
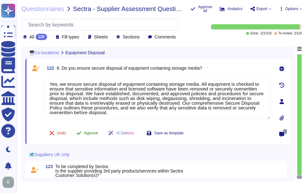
click at [97, 133] on span "Approve" at bounding box center [91, 133] width 14 height 4
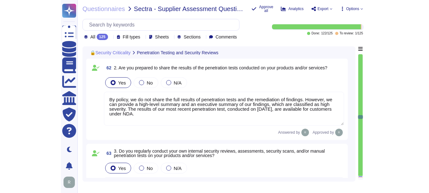
scroll to position [4691, 0]
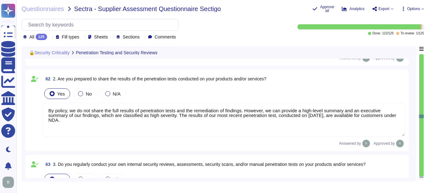
drag, startPoint x: 420, startPoint y: 116, endPoint x: 419, endPoint y: 167, distance: 50.5
click at [419, 167] on div at bounding box center [420, 117] width 5 height 127
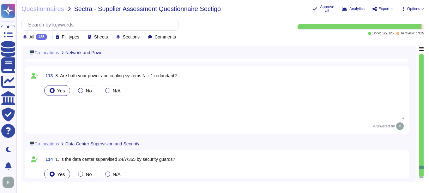
click at [422, 175] on div at bounding box center [421, 115] width 4 height 123
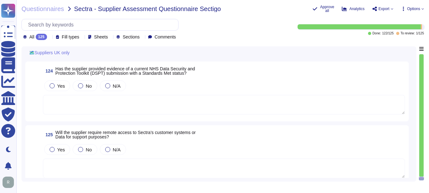
scroll to position [10165, 0]
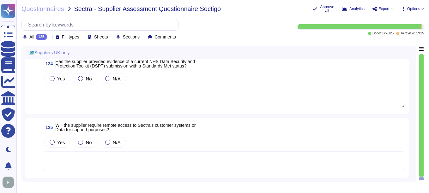
click at [65, 101] on textarea at bounding box center [224, 98] width 362 height 20
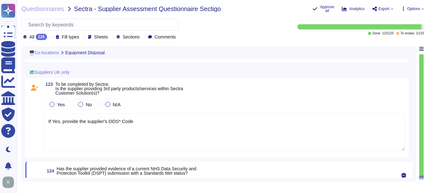
scroll to position [10040, 0]
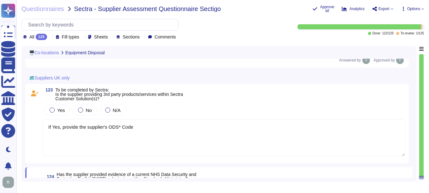
click at [73, 78] on icon at bounding box center [73, 78] width 0 height 0
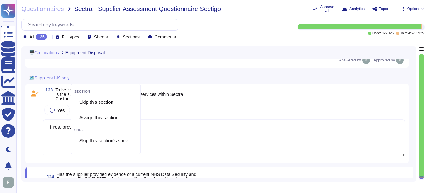
click at [73, 78] on icon at bounding box center [73, 78] width 0 height 0
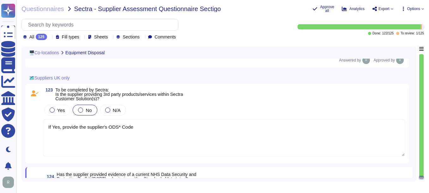
click at [80, 112] on div at bounding box center [80, 110] width 5 height 5
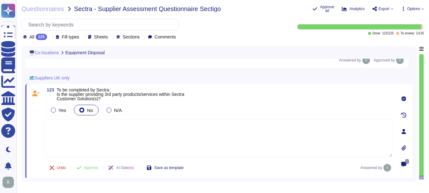
click at [94, 136] on textarea at bounding box center [218, 138] width 348 height 38
click at [91, 169] on span "Approve" at bounding box center [91, 168] width 14 height 4
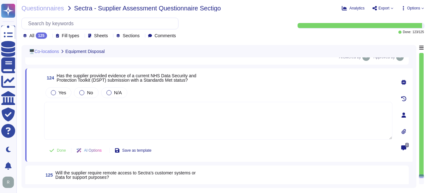
scroll to position [10185, 0]
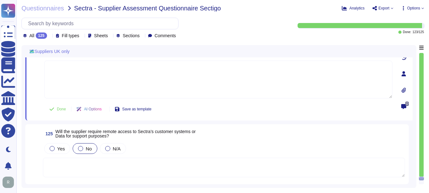
click at [81, 149] on div at bounding box center [80, 148] width 5 height 5
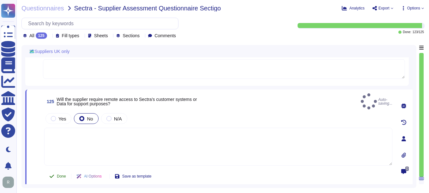
click at [60, 175] on span "Done" at bounding box center [61, 177] width 9 height 4
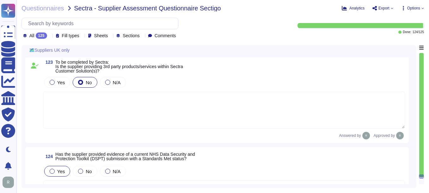
scroll to position [10085, 0]
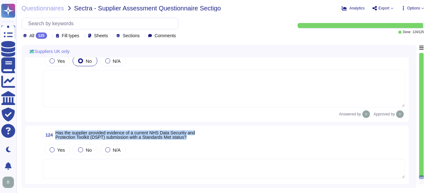
drag, startPoint x: 56, startPoint y: 132, endPoint x: 232, endPoint y: 139, distance: 176.3
click at [232, 139] on div "124 Has the supplier provided evidence of a current NHS Data Security and Prote…" at bounding box center [224, 134] width 362 height 11
drag, startPoint x: 57, startPoint y: 133, endPoint x: 222, endPoint y: 140, distance: 165.5
click at [222, 140] on div "124 Has the supplier provided evidence of a current NHS Data Security and Prote…" at bounding box center [218, 134] width 348 height 11
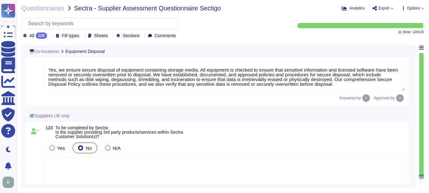
scroll to position [9989, 0]
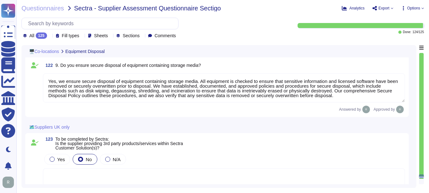
click at [80, 161] on div at bounding box center [80, 159] width 5 height 5
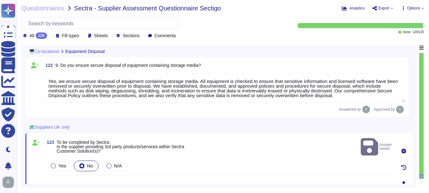
click at [82, 163] on div at bounding box center [81, 165] width 5 height 5
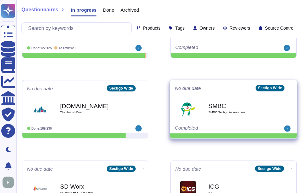
scroll to position [189, 0]
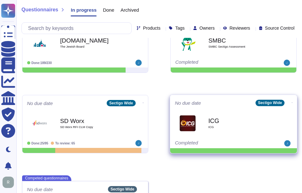
click at [216, 122] on b "ICG" at bounding box center [240, 121] width 64 height 6
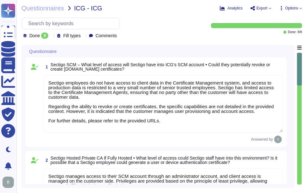
type textarea "Sectigo employees do not have access to client data in the Certificate Manageme…"
type textarea "Sectigo manages access to their SCM account through an administrator account, a…"
type textarea "Yes. Sectigo Certificate Manager can be utilized for TLS certificate lifecycle …"
type textarea "License and pricing information can be discussed with your enterprise sales rep…"
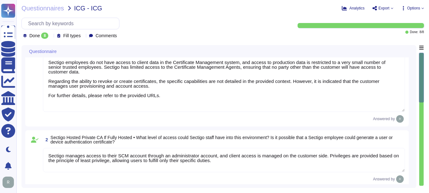
type textarea "We have examined Sectigo management’s assertion that for its Certification Auth…"
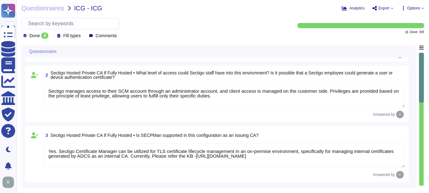
scroll to position [95, 0]
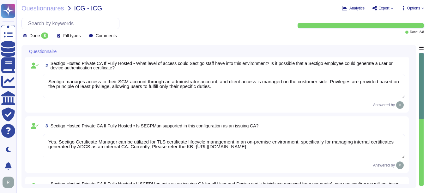
type textarea "Sectigo Certificate Manager supports discovery of internal certificates through…"
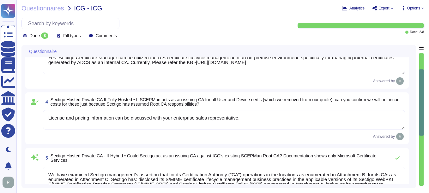
scroll to position [189, 0]
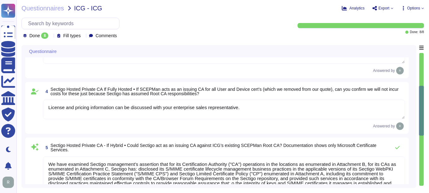
type textarea "Sectigo employees do not have access to client data in the Certificate Manageme…"
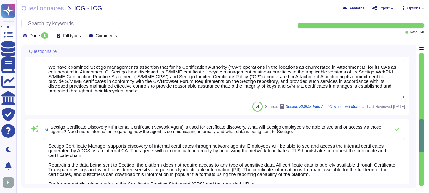
scroll to position [284, 0]
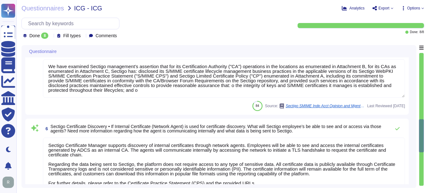
type textarea "Sectigo management has assessed its controls over its SSL CA services."
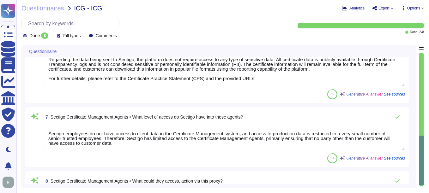
scroll to position [323, 0]
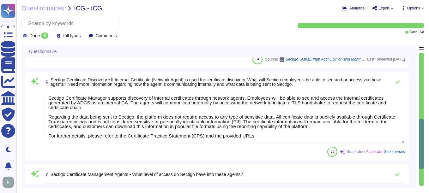
type textarea "Yes. Sectigo Certificate Manager can be utilized for TLS certificate lifecycle …"
type textarea "License and pricing information can be discussed with your enterprise sales rep…"
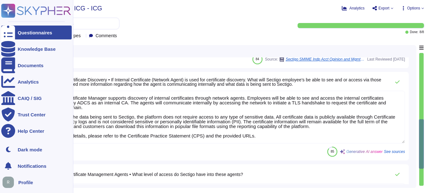
click at [24, 34] on div "Questionnaires" at bounding box center [35, 32] width 34 height 5
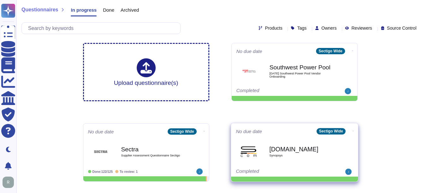
click at [278, 151] on b "[DOMAIN_NAME]" at bounding box center [301, 149] width 64 height 6
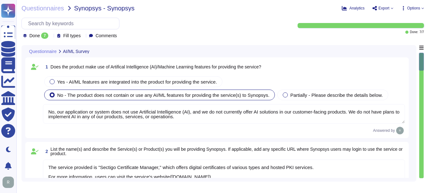
type textarea "No, our application or system does not use Artificial Intelligence (AI), and we…"
type textarea "The service provided is "Sectigo Certificate Manager," which offers digital cer…"
type textarea "(a) For questions about Services or Products, please reach out to your enterpri…"
type textarea "Our organization complies with the following independent security assessments a…"
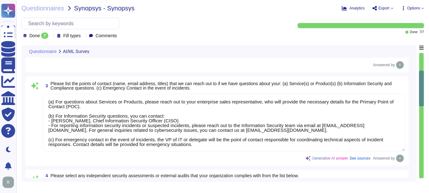
type textarea "No, our application or system does not use Artificial Intelligence (AI), and we…"
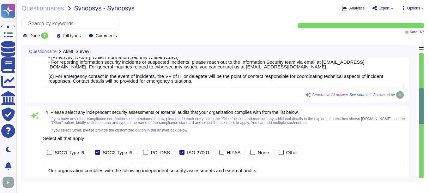
type textarea "Our application or system does not use Artificial Intelligence (AI), and we do …"
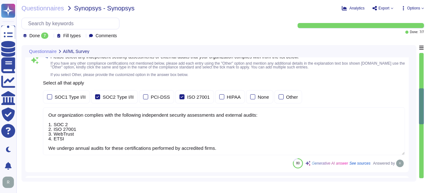
type textarea "Please refer our SOC 2 report."
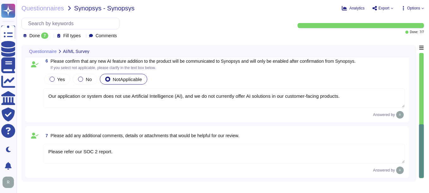
scroll to position [435, 0]
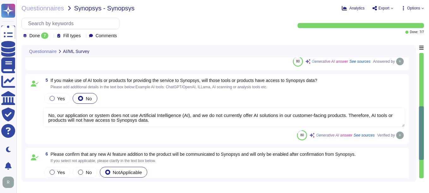
type textarea "(a) For questions about Services or Products, please reach out to your enterpri…"
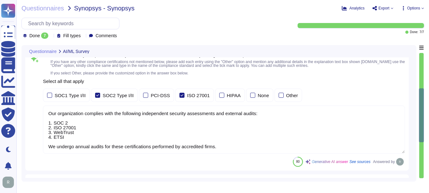
type textarea "The service provided is "Sectigo Certificate Manager," which offers digital cer…"
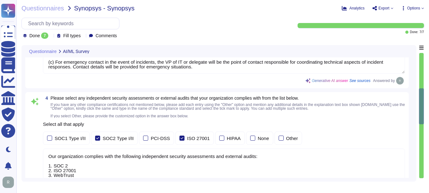
type textarea "No, our application or system does not use Artificial Intelligence (AI), and we…"
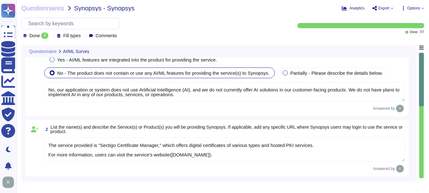
scroll to position [0, 0]
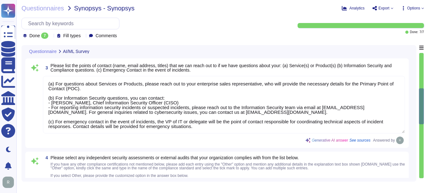
type textarea "No, our application or system does not use Artificial Intelligence (AI), and we…"
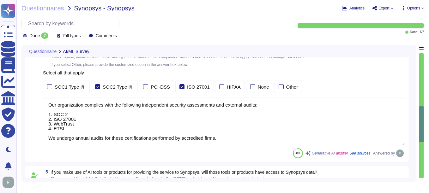
type textarea "Our application or system does not use Artificial Intelligence (AI), and we do …"
type textarea "Please refer our SOC 2 report."
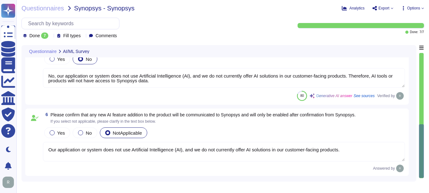
scroll to position [435, 0]
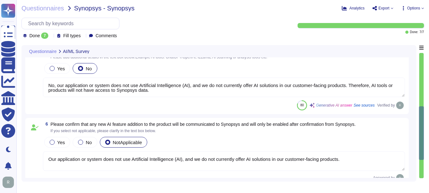
type textarea "(a) For questions about Services or Products, please reach out to your enterpri…"
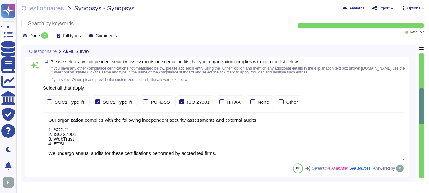
type textarea "The service provided is "Sectigo Certificate Manager," which offers digital cer…"
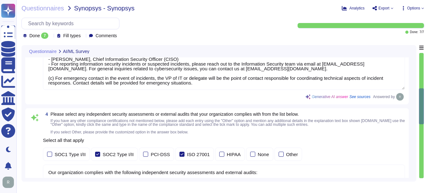
scroll to position [182, 0]
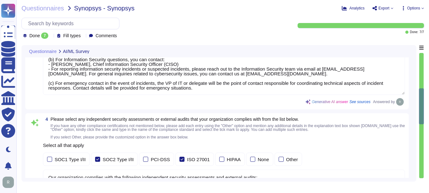
type textarea "No, our application or system does not use Artificial Intelligence (AI), and we…"
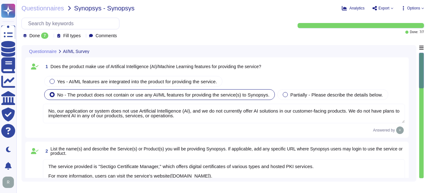
scroll to position [0, 0]
click at [306, 111] on textarea "No, our application or system does not use Artificial Intelligence (AI), and we…" at bounding box center [224, 114] width 362 height 20
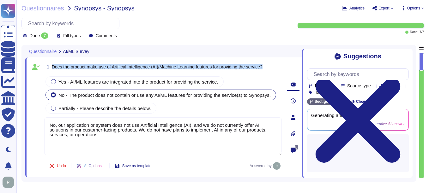
drag, startPoint x: 52, startPoint y: 67, endPoint x: 259, endPoint y: 77, distance: 207.0
click at [259, 77] on div "1 Does the product make use of Artifical Intelligence (AI)/Machine Learning fea…" at bounding box center [155, 117] width 251 height 112
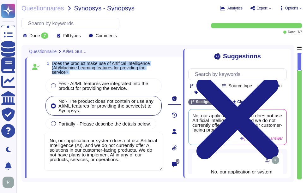
click at [77, 74] on span "Does the product make use of Artifical Intelligence (AI)/Machine Learning featu…" at bounding box center [107, 67] width 111 height 13
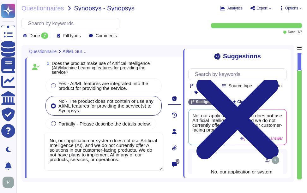
click at [69, 71] on span "Does the product make use of Artifical Intelligence (AI)/Machine Learning featu…" at bounding box center [107, 67] width 111 height 13
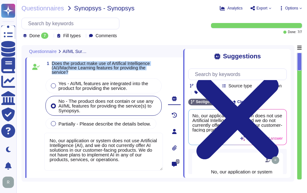
drag, startPoint x: 69, startPoint y: 72, endPoint x: 51, endPoint y: 62, distance: 20.9
click at [51, 62] on span "1 Does the product make use of Artifical Intelligence (AI)/Machine Learning fea…" at bounding box center [103, 67] width 119 height 13
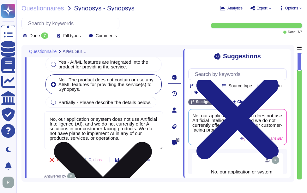
scroll to position [32, 0]
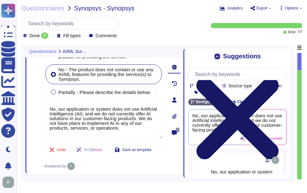
click at [283, 53] on icon at bounding box center [237, 118] width 98 height 131
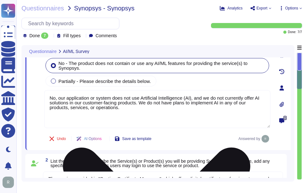
type textarea "Our organization complies with the following independent security assessments a…"
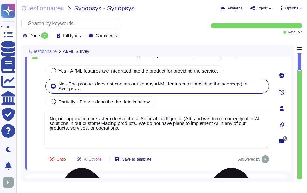
scroll to position [0, 0]
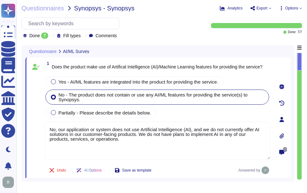
drag, startPoint x: 140, startPoint y: 135, endPoint x: 173, endPoint y: 144, distance: 33.8
click at [173, 144] on textarea "No, our application or system does not use Artificial Intelligence (AI), and we…" at bounding box center [157, 141] width 226 height 38
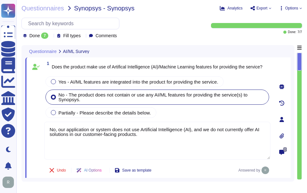
type textarea "No, our application or system does not use Artificial Intelligence (AI), and we…"
click at [195, 169] on div "Undo AI Options Save as template Answered by" at bounding box center [157, 170] width 226 height 15
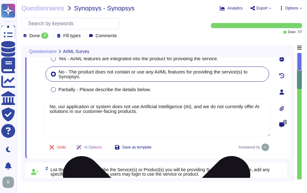
type textarea "Our organization complies with the following independent security assessments a…"
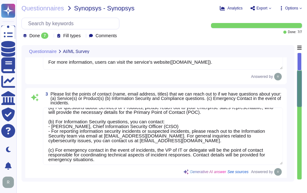
scroll to position [10, 0]
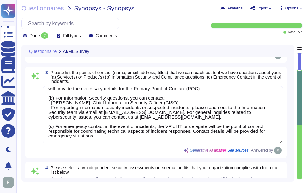
type textarea "No, our application or system does not use Artificial Intelligence (AI), and we…"
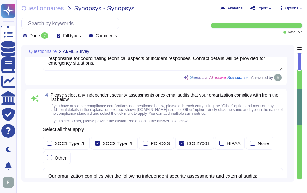
scroll to position [252, 0]
type textarea "Our application or system does not use Artificial Intelligence (AI), and we do …"
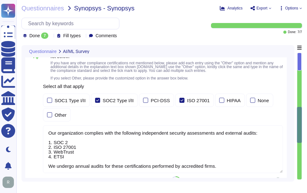
scroll to position [284, 0]
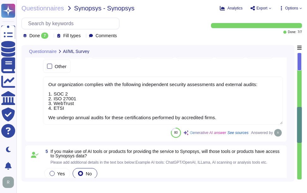
type textarea "Please refer our SOC 2 report."
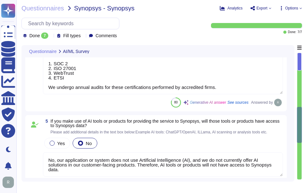
scroll to position [379, 0]
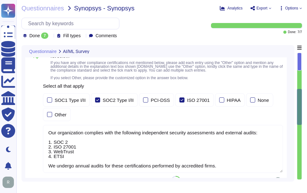
type textarea "The service provided is "Sectigo Certificate Manager," which offers digital cer…"
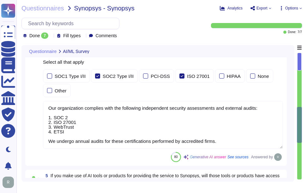
scroll to position [0, 0]
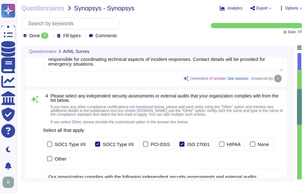
type textarea "No, our application or system does not use Artificial Intelligence (AI), and we…"
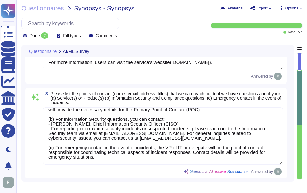
scroll to position [163, 0]
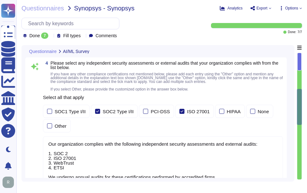
type textarea "Our application or system does not use Artificial Intelligence (AI), and we do …"
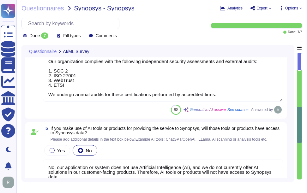
type textarea "Please refer our SOC 2 report."
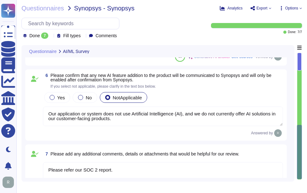
scroll to position [519, 0]
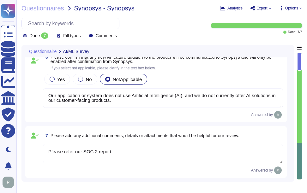
click at [118, 147] on textarea "Please refer our SOC 2 report." at bounding box center [163, 154] width 240 height 20
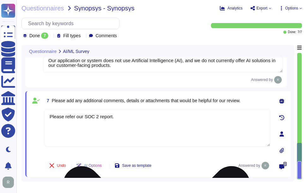
scroll to position [552, 0]
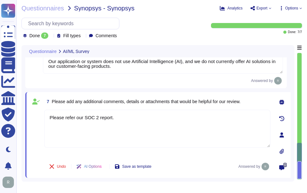
click at [278, 149] on div at bounding box center [281, 151] width 13 height 13
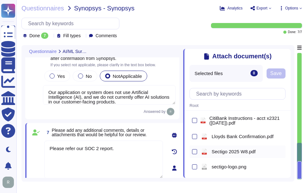
scroll to position [56, 0]
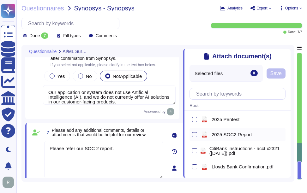
click at [239, 136] on span "2025 SOC2 Report" at bounding box center [231, 134] width 40 height 5
click at [270, 74] on button "Save" at bounding box center [275, 73] width 19 height 10
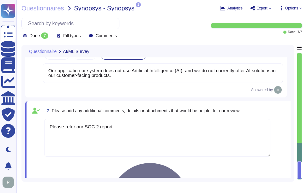
scroll to position [552, 0]
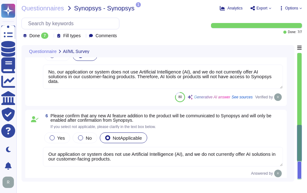
scroll to position [0, 0]
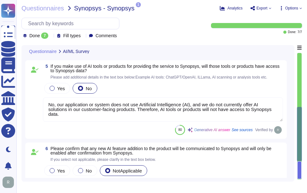
type textarea "(a) For questions about Services or Products, please reach out to your enterpri…"
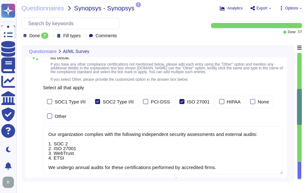
type textarea "The service provided is "Sectigo Certificate Manager," which offers digital cer…"
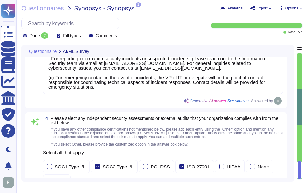
type textarea "No, our application or system does not use Artificial Intelligence (AI), and we…"
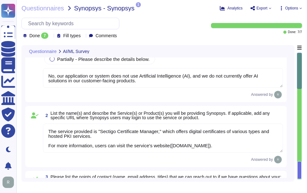
scroll to position [158, 0]
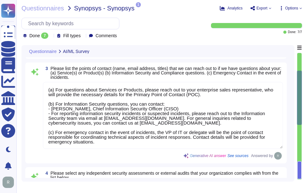
type textarea "Our organization complies with the following independent security assessments a…"
type textarea "No, our application or system does not use Artificial Intelligence (AI), and we…"
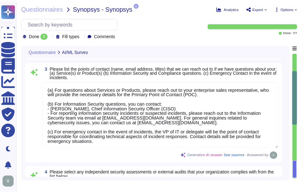
scroll to position [1, 0]
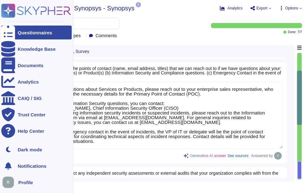
drag, startPoint x: 13, startPoint y: 33, endPoint x: 16, endPoint y: 34, distance: 3.5
click at [13, 33] on div at bounding box center [8, 33] width 14 height 14
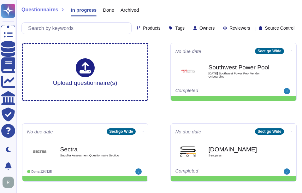
click at [110, 10] on span "Done" at bounding box center [108, 10] width 11 height 5
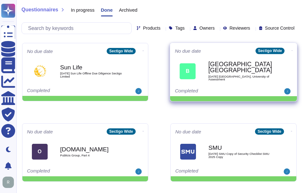
click at [236, 79] on div "[GEOGRAPHIC_DATA], University of [DATE] [GEOGRAPHIC_DATA], University of Assess…" at bounding box center [240, 71] width 64 height 26
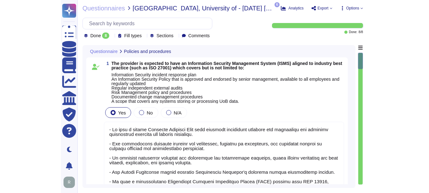
type textarea "- We have a formal Incident Response Plan that includes documented policies and…"
type textarea "Sectigo has established comprehensive employee policies and procedures that cov…"
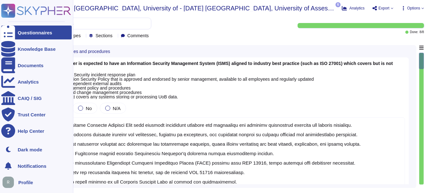
click at [21, 30] on div "Questionnaires" at bounding box center [36, 33] width 70 height 14
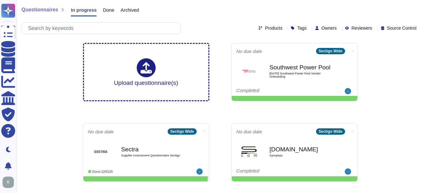
click at [107, 10] on span "Done" at bounding box center [108, 10] width 11 height 5
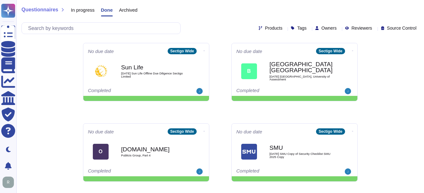
click at [85, 12] on span "In progress" at bounding box center [83, 10] width 24 height 5
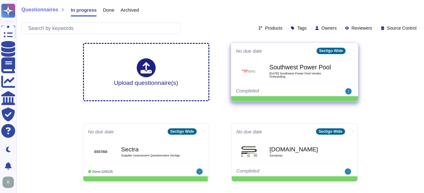
click at [280, 70] on b "Southwest Power Pool" at bounding box center [301, 67] width 64 height 6
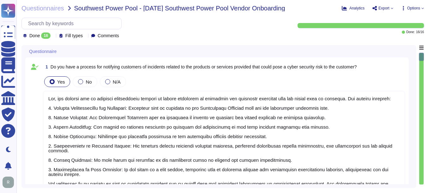
type textarea "Yes, our company has an incident notification process to inform customers of su…"
type textarea "Yes, we have a process for coordinating incident response activities with custo…"
type textarea "Yes, our organization has a process in place to notify relevant parties, includ…"
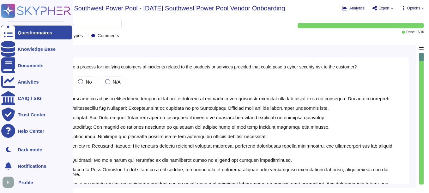
click at [24, 31] on div "Questionnaires" at bounding box center [35, 32] width 34 height 5
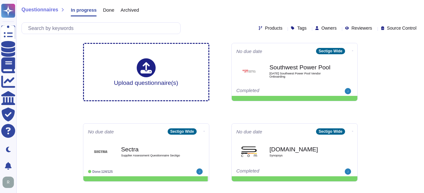
click at [103, 10] on span "Done" at bounding box center [108, 10] width 11 height 5
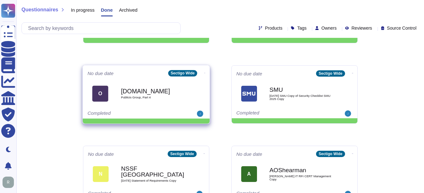
scroll to position [63, 0]
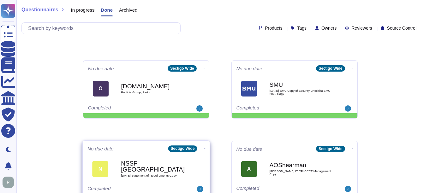
click at [140, 169] on b "NSSF [GEOGRAPHIC_DATA]" at bounding box center [153, 167] width 64 height 12
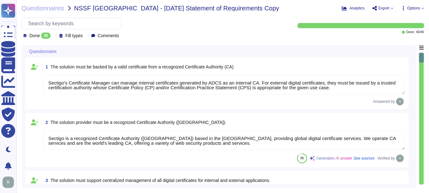
type textarea "Sectigo's Certificate Manager can manage internal certificates generated by ADC…"
type textarea "Sectigo is a recognized Certificate Authority ([GEOGRAPHIC_DATA]) based in the …"
type textarea "Sectigo Certificate Manager (SCM) provides a centralized management plane throu…"
type textarea "The Sectigo Certificate Manager provides the capability to perform certificate …"
type textarea "Yes, our solution can add a Private CA, which can be managed effectively. Pleas…"
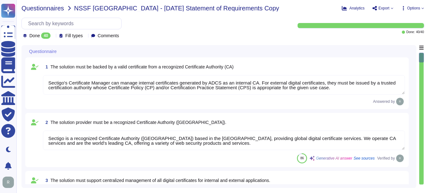
click at [43, 6] on span "Questionnaires" at bounding box center [42, 8] width 43 height 6
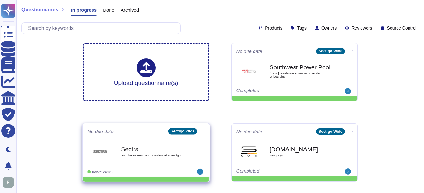
scroll to position [63, 0]
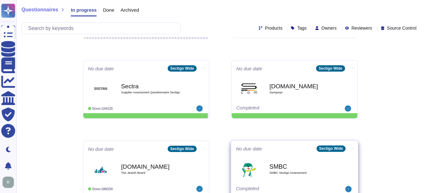
click at [276, 173] on span "SMBC Sectigo Assessment" at bounding box center [301, 172] width 64 height 3
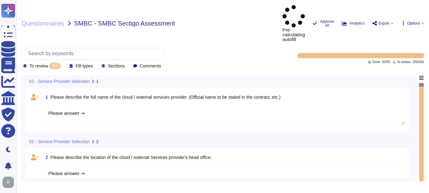
type textarea "Please answer ⇒"
click at [53, 20] on span "Questionnaires" at bounding box center [42, 23] width 43 height 6
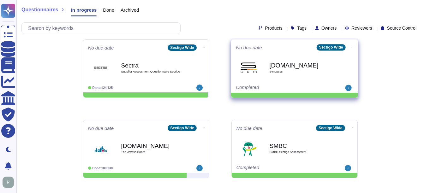
scroll to position [95, 0]
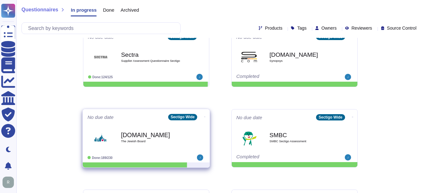
click at [142, 135] on b "[DOMAIN_NAME]" at bounding box center [153, 135] width 64 height 6
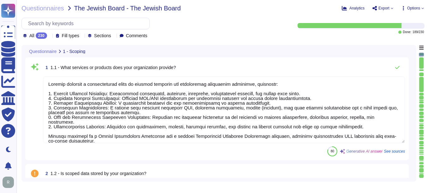
type textarea "Sectigo provides a comprehensive range of digital identity and certificate mana…"
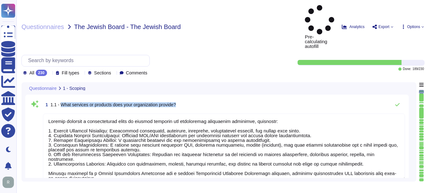
drag, startPoint x: 60, startPoint y: 73, endPoint x: 202, endPoint y: 74, distance: 142.0
click at [202, 98] on div "1 1.1 - What services or products does your organization provide?" at bounding box center [224, 104] width 362 height 13
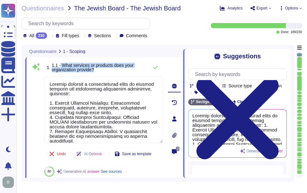
drag, startPoint x: 59, startPoint y: 63, endPoint x: 115, endPoint y: 75, distance: 56.4
click at [115, 75] on div "1 1.1 - What services or products does your organization provide? Undo AI Optio…" at bounding box center [96, 119] width 133 height 116
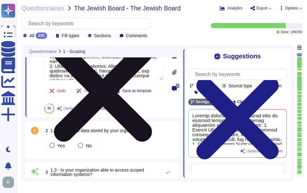
scroll to position [91, 0]
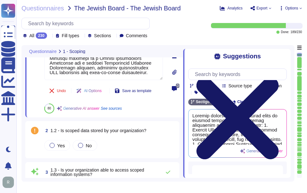
click at [284, 57] on icon at bounding box center [237, 118] width 98 height 131
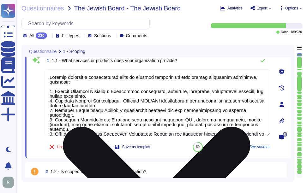
scroll to position [0, 0]
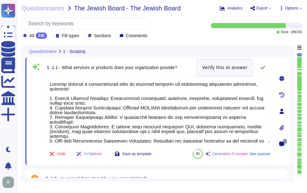
click at [264, 67] on icon at bounding box center [262, 67] width 4 height 3
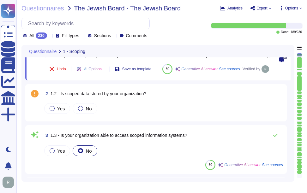
scroll to position [95, 0]
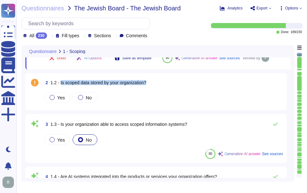
drag, startPoint x: 60, startPoint y: 98, endPoint x: 161, endPoint y: 103, distance: 101.1
click at [161, 88] on div "2 1.2 - Is scoped data stored by your organization?" at bounding box center [163, 82] width 240 height 11
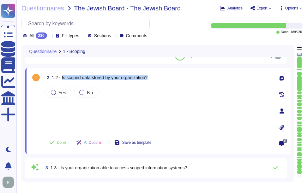
drag, startPoint x: 54, startPoint y: 91, endPoint x: 56, endPoint y: 102, distance: 11.2
click at [54, 91] on div at bounding box center [53, 92] width 5 height 5
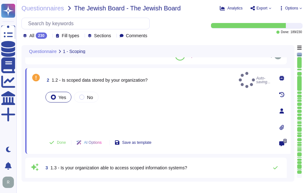
click at [57, 112] on div "Yes No" at bounding box center [157, 112] width 226 height 42
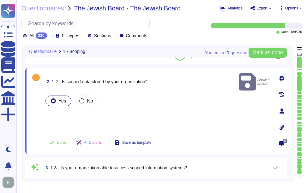
click at [55, 107] on div "Yes No" at bounding box center [157, 113] width 226 height 38
click at [63, 106] on div "Yes No" at bounding box center [157, 113] width 226 height 38
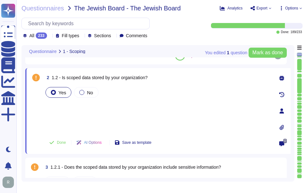
click at [116, 114] on div "Yes No" at bounding box center [157, 109] width 226 height 47
click at [61, 143] on span "Done" at bounding box center [61, 143] width 9 height 4
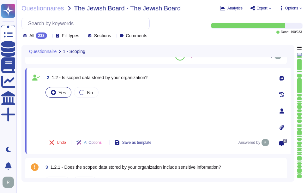
click at [63, 110] on div "Yes No" at bounding box center [157, 109] width 226 height 47
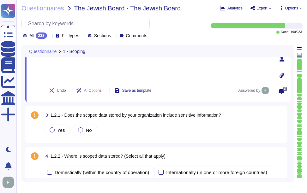
scroll to position [158, 0]
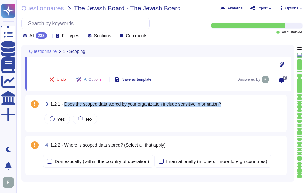
drag, startPoint x: 64, startPoint y: 104, endPoint x: 255, endPoint y: 113, distance: 191.5
click at [255, 113] on div "3 1.2.1 - Does the scoped data stored by your organization include sensitive in…" at bounding box center [156, 113] width 254 height 30
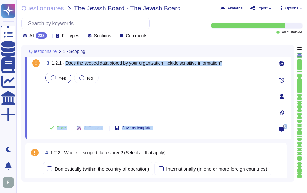
click at [54, 79] on div at bounding box center [53, 77] width 5 height 5
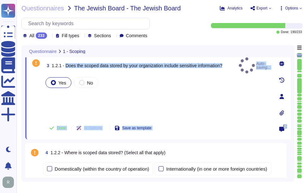
click at [58, 91] on div "Yes No" at bounding box center [157, 97] width 226 height 42
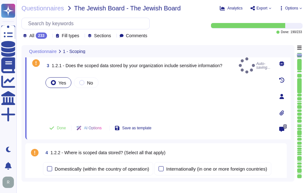
click at [58, 91] on div "Yes No" at bounding box center [157, 97] width 226 height 42
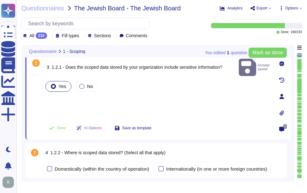
drag, startPoint x: 58, startPoint y: 91, endPoint x: 78, endPoint y: 101, distance: 22.0
click at [78, 101] on div "Yes No" at bounding box center [157, 99] width 226 height 38
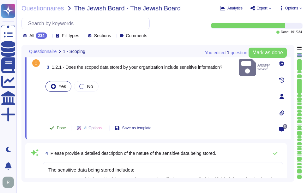
type textarea "The sensitive data being stored includes: 1. Customer-provided email addresses:…"
click at [62, 128] on span "Done" at bounding box center [61, 128] width 9 height 4
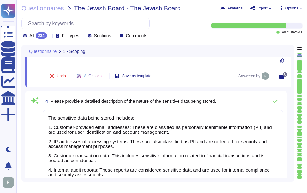
scroll to position [221, 0]
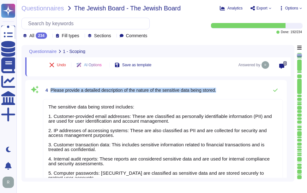
drag, startPoint x: 50, startPoint y: 91, endPoint x: 236, endPoint y: 102, distance: 185.6
click at [236, 102] on div "4 Please provide a detailed description of the nature of the sensitive data bei…" at bounding box center [156, 150] width 254 height 133
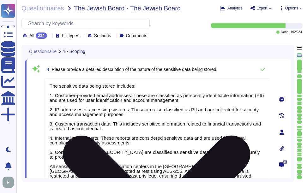
scroll to position [189, 0]
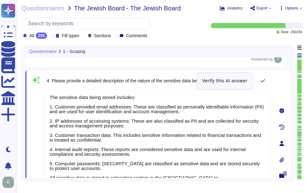
click at [262, 81] on icon at bounding box center [262, 80] width 5 height 5
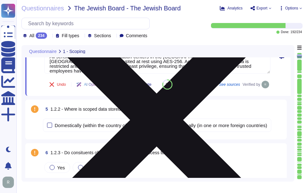
scroll to position [316, 0]
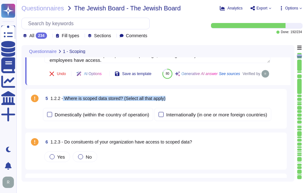
drag, startPoint x: 62, startPoint y: 113, endPoint x: 178, endPoint y: 116, distance: 116.2
click at [178, 104] on div "5 1.2.2 - Where is scoped data stored? (Select all that apply)" at bounding box center [163, 98] width 240 height 11
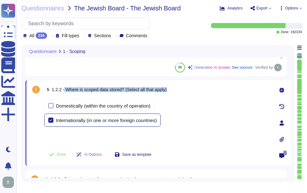
click at [52, 122] on div at bounding box center [50, 120] width 5 height 5
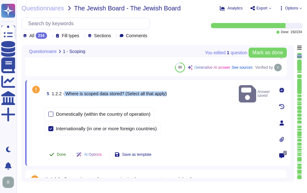
click at [61, 154] on span "Done" at bounding box center [61, 155] width 9 height 4
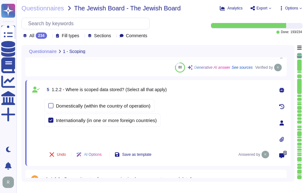
click at [95, 141] on div "Domestically (within the country of operation) Internationally (in one or more …" at bounding box center [157, 121] width 226 height 47
drag, startPoint x: 65, startPoint y: 88, endPoint x: 163, endPoint y: 116, distance: 101.4
click at [163, 116] on div "5 1.2.2 - Where is scoped data stored? (Select all that apply) Domestically (wi…" at bounding box center [150, 123] width 240 height 78
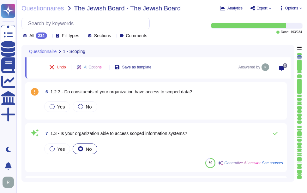
scroll to position [410, 0]
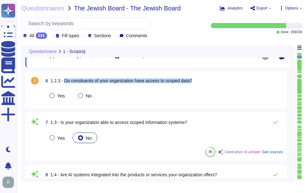
drag, startPoint x: 64, startPoint y: 81, endPoint x: 202, endPoint y: 82, distance: 138.2
click at [202, 82] on div "6 1.2.3 - Do consituents of your organization have access to scoped data?" at bounding box center [163, 80] width 240 height 11
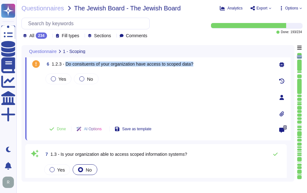
scroll to position [379, 0]
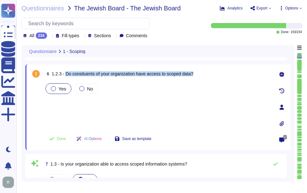
click at [54, 88] on div at bounding box center [53, 88] width 5 height 5
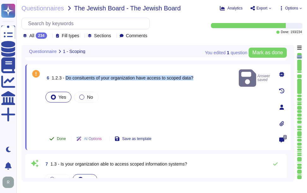
click at [56, 139] on button "Done" at bounding box center [57, 139] width 27 height 13
type textarea "Access to scoped data is restricted to a very small number of senior trusted em…"
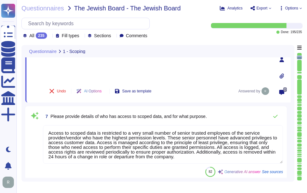
scroll to position [442, 0]
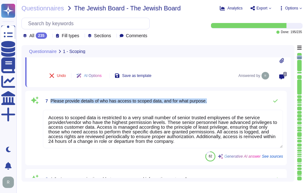
drag, startPoint x: 51, startPoint y: 100, endPoint x: 212, endPoint y: 104, distance: 161.3
click at [212, 104] on div "7 Please provide details of who has access to scoped data, and for what purpose." at bounding box center [163, 101] width 240 height 13
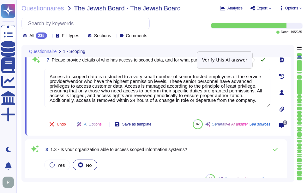
click at [263, 59] on icon at bounding box center [262, 59] width 5 height 5
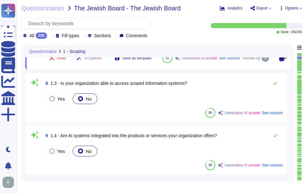
scroll to position [505, 0]
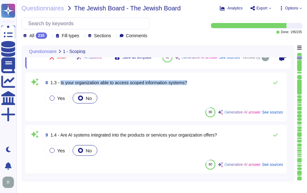
drag, startPoint x: 60, startPoint y: 90, endPoint x: 204, endPoint y: 87, distance: 143.3
click at [204, 87] on div "8 1.3 - Is your organization able to access scoped information systems?" at bounding box center [163, 82] width 240 height 13
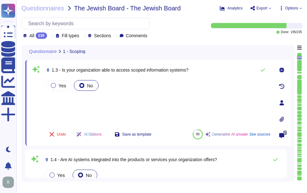
click at [74, 115] on div "Yes No" at bounding box center [157, 101] width 226 height 45
click at [264, 70] on icon at bounding box center [262, 70] width 5 height 5
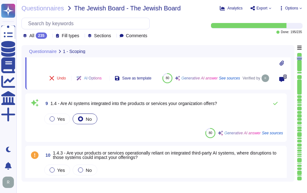
scroll to position [568, 0]
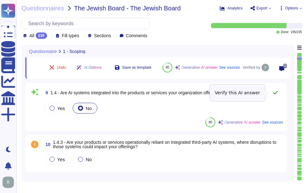
click at [275, 92] on icon at bounding box center [275, 92] width 5 height 5
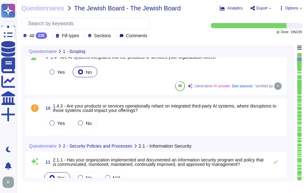
scroll to position [600, 0]
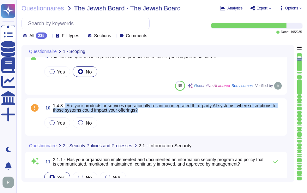
drag, startPoint x: 65, startPoint y: 106, endPoint x: 162, endPoint y: 114, distance: 96.6
click at [162, 114] on div "10 1.4.3 - Are your products or services operationally reliant on integrated th…" at bounding box center [156, 117] width 254 height 30
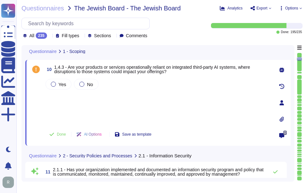
drag, startPoint x: 162, startPoint y: 114, endPoint x: 248, endPoint y: 104, distance: 87.0
click at [248, 104] on div "Yes No" at bounding box center [157, 101] width 226 height 47
click at [83, 84] on div at bounding box center [81, 84] width 5 height 5
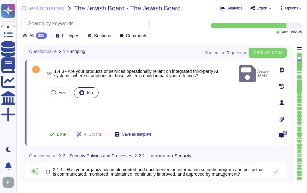
click at [56, 133] on button "Done" at bounding box center [57, 134] width 27 height 13
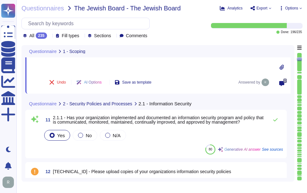
scroll to position [663, 0]
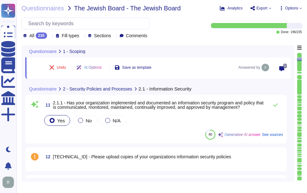
click at [144, 135] on div "80 Generative AI answer See sources" at bounding box center [163, 135] width 240 height 10
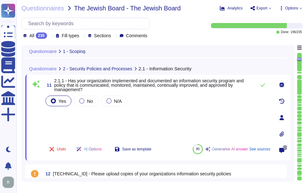
scroll to position [631, 0]
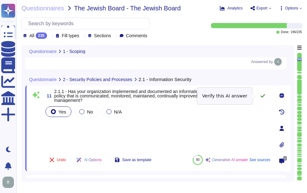
click at [261, 95] on icon at bounding box center [262, 95] width 5 height 5
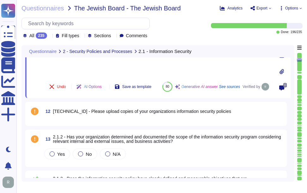
scroll to position [694, 0]
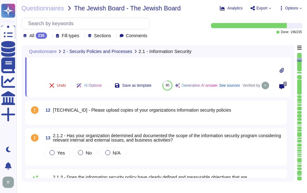
click at [157, 119] on div "12 [TECHNICAL_ID] - Please upload copies of your organizations information secu…" at bounding box center [156, 112] width 254 height 16
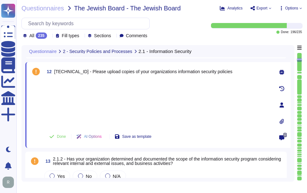
click at [280, 122] on icon at bounding box center [281, 121] width 5 height 5
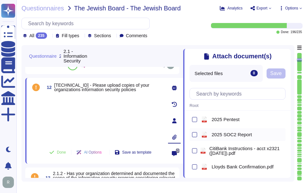
scroll to position [24, 0]
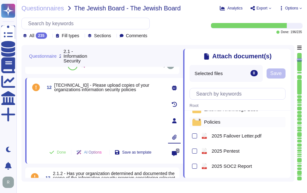
click at [214, 124] on span "Policies" at bounding box center [212, 122] width 16 height 5
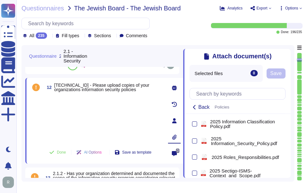
scroll to position [213, 0]
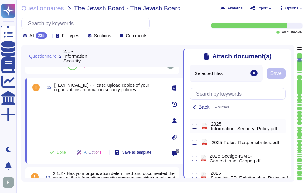
click at [196, 129] on div at bounding box center [194, 126] width 5 height 5
click at [0, 0] on input "checkbox" at bounding box center [0, 0] width 0 height 0
click at [292, 74] on span "Save" at bounding box center [288, 73] width 11 height 5
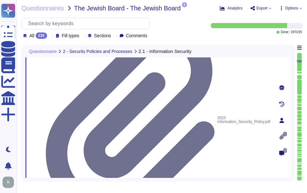
scroll to position [757, 0]
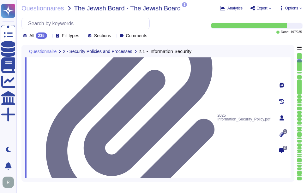
drag, startPoint x: 66, startPoint y: 96, endPoint x: 202, endPoint y: 100, distance: 135.8
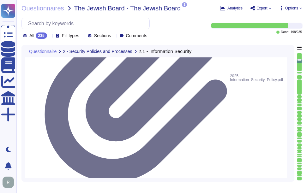
scroll to position [821, 0]
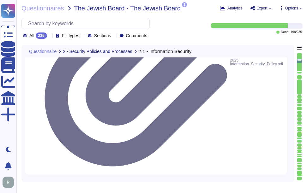
drag, startPoint x: 66, startPoint y: 69, endPoint x: 239, endPoint y: 79, distance: 173.5
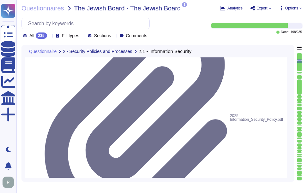
scroll to position [757, 0]
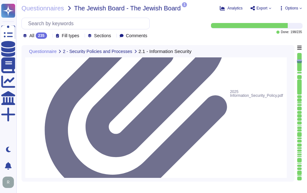
scroll to position [821, 0]
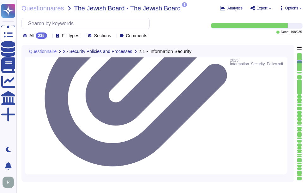
drag, startPoint x: 66, startPoint y: 118, endPoint x: 139, endPoint y: 125, distance: 73.9
drag, startPoint x: 139, startPoint y: 125, endPoint x: 107, endPoint y: 128, distance: 33.0
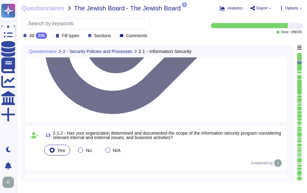
scroll to position [884, 0]
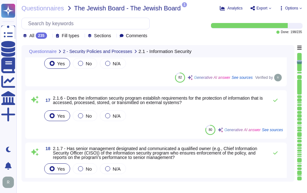
scroll to position [947, 0]
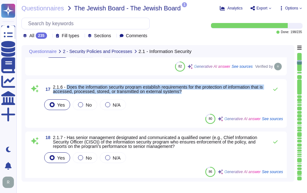
drag, startPoint x: 67, startPoint y: 86, endPoint x: 210, endPoint y: 94, distance: 143.2
click at [210, 94] on span "17 2.1.6 - Does the information security program establish requirements for the…" at bounding box center [154, 89] width 222 height 11
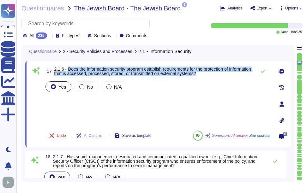
scroll to position [915, 0]
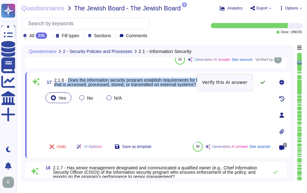
click at [264, 82] on icon at bounding box center [262, 82] width 4 height 3
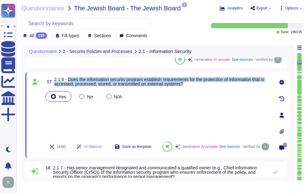
click at [260, 81] on span "2.1.6 - Does the information security program establish requirements for the pr…" at bounding box center [159, 81] width 210 height 9
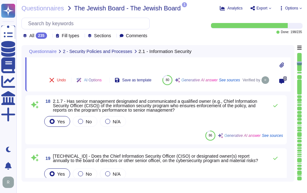
scroll to position [978, 0]
click at [276, 104] on icon at bounding box center [275, 105] width 5 height 5
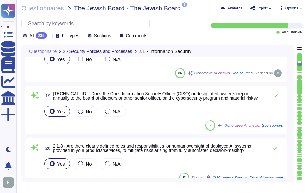
scroll to position [1041, 0]
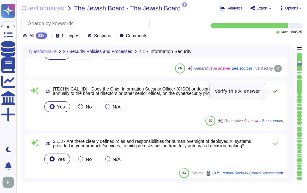
click at [274, 90] on icon at bounding box center [275, 91] width 5 height 5
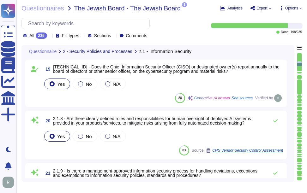
scroll to position [1073, 0]
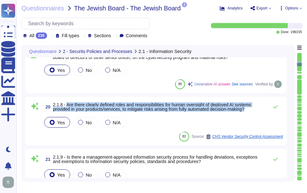
drag, startPoint x: 67, startPoint y: 104, endPoint x: 258, endPoint y: 112, distance: 190.5
click at [258, 112] on span "20 2.1.8 - Are there clearly defined roles and responsibilities for human overs…" at bounding box center [154, 106] width 222 height 11
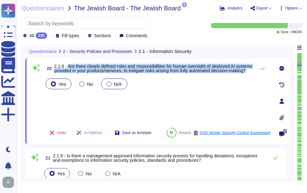
click at [108, 84] on div at bounding box center [108, 83] width 5 height 5
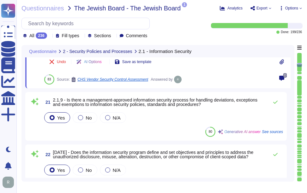
scroll to position [1136, 0]
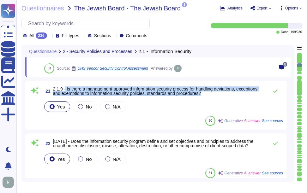
drag, startPoint x: 65, startPoint y: 89, endPoint x: 217, endPoint y: 95, distance: 152.3
click at [217, 95] on span "2.1.9 - Is there a management-approved information security process for handlin…" at bounding box center [159, 91] width 212 height 9
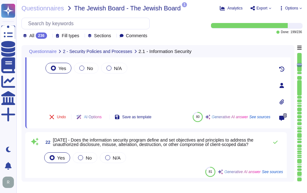
scroll to position [1105, 0]
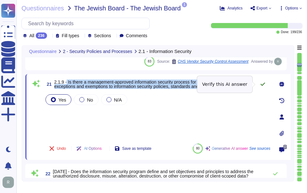
click at [263, 82] on icon at bounding box center [262, 84] width 5 height 5
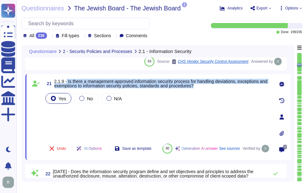
click at [261, 85] on span "2.1.9 - Is there a management-approved information security process for handlin…" at bounding box center [162, 83] width 216 height 9
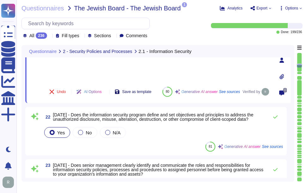
scroll to position [1168, 0]
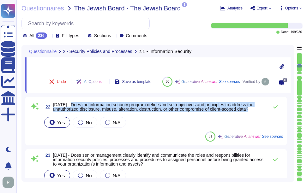
drag, startPoint x: 68, startPoint y: 103, endPoint x: 259, endPoint y: 112, distance: 191.5
click at [259, 112] on span "22 [DATE] - Does the information security program define and set objectives and…" at bounding box center [154, 106] width 222 height 11
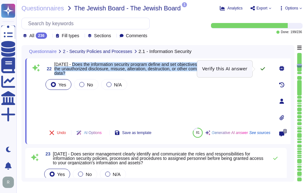
click at [264, 69] on icon at bounding box center [262, 68] width 5 height 5
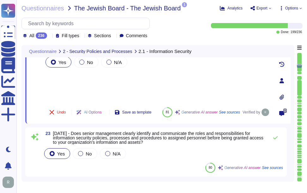
scroll to position [1199, 0]
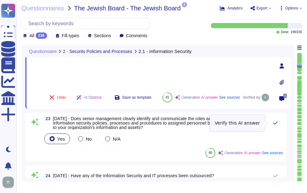
click at [275, 121] on icon at bounding box center [275, 123] width 5 height 5
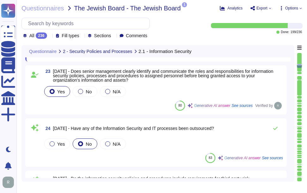
scroll to position [1262, 0]
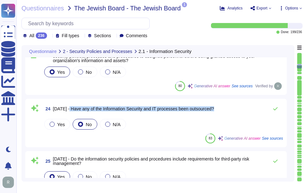
drag, startPoint x: 67, startPoint y: 110, endPoint x: 217, endPoint y: 111, distance: 150.2
click at [217, 111] on div "24 [DATE] - Have any of the Information Security and IT processes been outsourc…" at bounding box center [163, 109] width 240 height 13
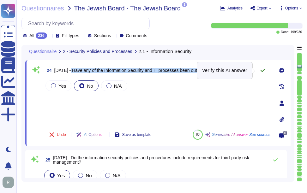
click at [262, 69] on icon at bounding box center [262, 70] width 5 height 5
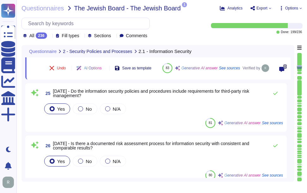
scroll to position [1326, 0]
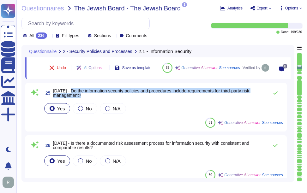
drag, startPoint x: 68, startPoint y: 91, endPoint x: 87, endPoint y: 97, distance: 20.8
click at [87, 97] on span "[DATE] - Do the information security policies and procedures include requiremen…" at bounding box center [159, 93] width 212 height 9
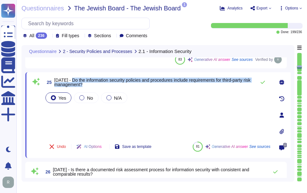
scroll to position [1294, 0]
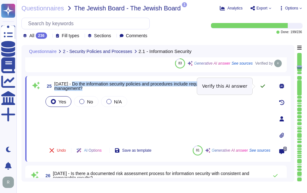
click at [262, 85] on icon at bounding box center [262, 86] width 5 height 5
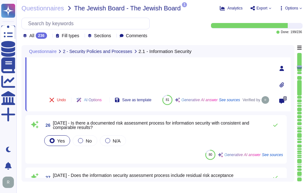
scroll to position [1357, 0]
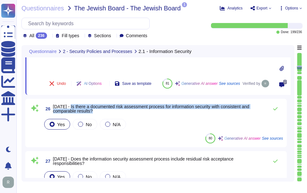
drag, startPoint x: 68, startPoint y: 107, endPoint x: 102, endPoint y: 113, distance: 34.7
click at [102, 113] on span "26 [DATE] - Is there a documented risk assessment process for information secur…" at bounding box center [154, 108] width 222 height 11
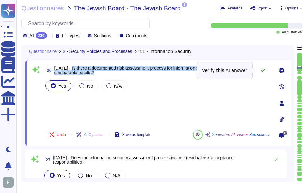
click at [261, 70] on icon at bounding box center [262, 70] width 5 height 5
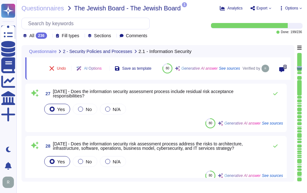
scroll to position [1420, 0]
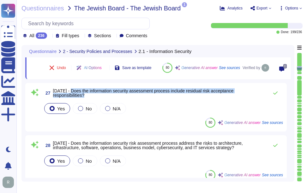
drag, startPoint x: 69, startPoint y: 91, endPoint x: 90, endPoint y: 95, distance: 20.9
click at [90, 95] on span "[DATE] - Does the information security assessment process include residual risk…" at bounding box center [159, 93] width 212 height 9
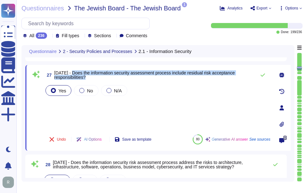
scroll to position [1389, 0]
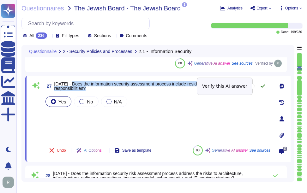
click at [262, 86] on icon at bounding box center [262, 86] width 5 height 5
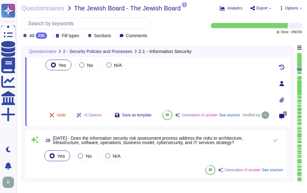
scroll to position [1452, 0]
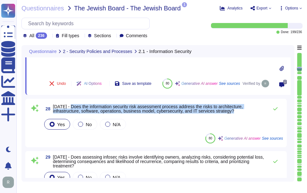
drag, startPoint x: 68, startPoint y: 105, endPoint x: 241, endPoint y: 113, distance: 173.5
click at [241, 113] on span "28 [DATE] - Does the information security risk assessment process address the r…" at bounding box center [154, 108] width 222 height 11
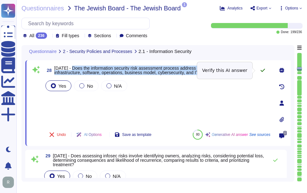
click at [261, 68] on icon at bounding box center [262, 70] width 5 height 5
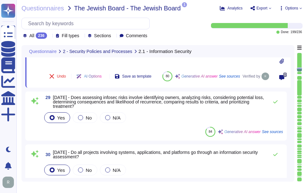
scroll to position [1515, 0]
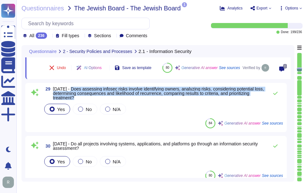
drag, startPoint x: 68, startPoint y: 89, endPoint x: 79, endPoint y: 97, distance: 13.3
click at [79, 97] on span "[DATE] - Does assessing infosec risks involve identifying owners, analyzing ris…" at bounding box center [159, 93] width 212 height 13
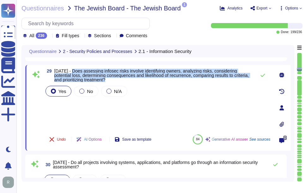
scroll to position [1483, 0]
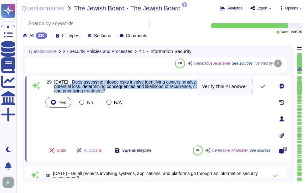
click at [263, 85] on icon at bounding box center [262, 86] width 5 height 5
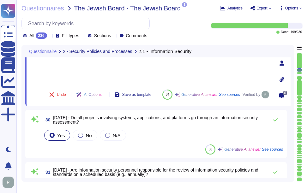
scroll to position [1546, 0]
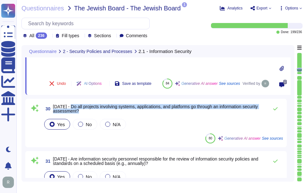
drag, startPoint x: 69, startPoint y: 106, endPoint x: 88, endPoint y: 114, distance: 21.1
click at [88, 114] on span "30 [DATE] - Do all projects involving systems, applications, and platforms go t…" at bounding box center [154, 108] width 222 height 11
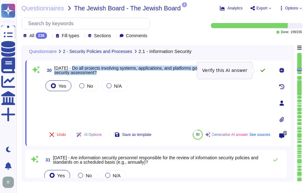
click at [262, 70] on icon at bounding box center [262, 70] width 5 height 5
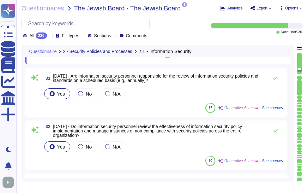
scroll to position [1610, 0]
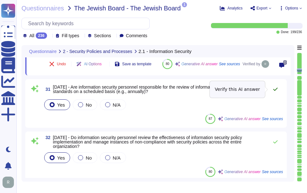
click at [276, 88] on icon at bounding box center [275, 89] width 5 height 5
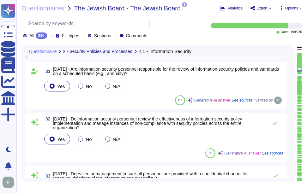
scroll to position [1641, 0]
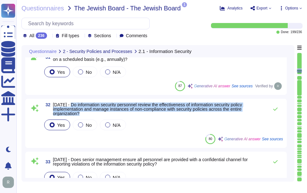
drag, startPoint x: 68, startPoint y: 104, endPoint x: 83, endPoint y: 112, distance: 17.9
click at [83, 112] on span "[DATE] - Do information security personnel review the effectiveness of informat…" at bounding box center [159, 109] width 212 height 13
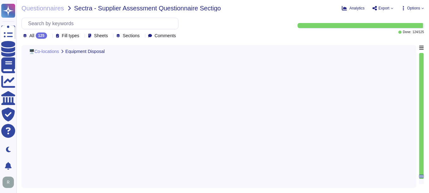
type textarea "Yes, we ensure secure disposal of equipment containing storage media. All equip…"
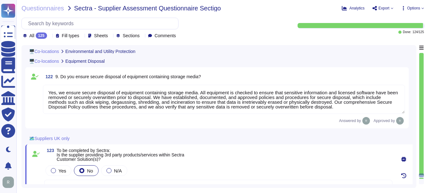
type textarea "Yes, our organization has implemented several measures to protect our key infra…"
type textarea "Yes, the delivery and loading areas are isolated from the information processin…"
type textarea "Yes, the processing facilities are protected from power failures and other disr…"
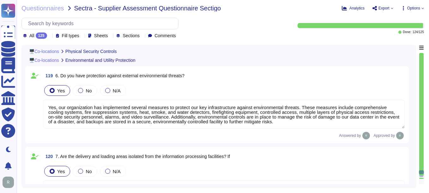
scroll to position [9705, 0]
type textarea "Yes, we have physical entry controls in place, which include: - Controlled acce…"
type textarea "Yes. Physical security measures are in place for data centers, including contro…"
